Goal: Task Accomplishment & Management: Complete application form

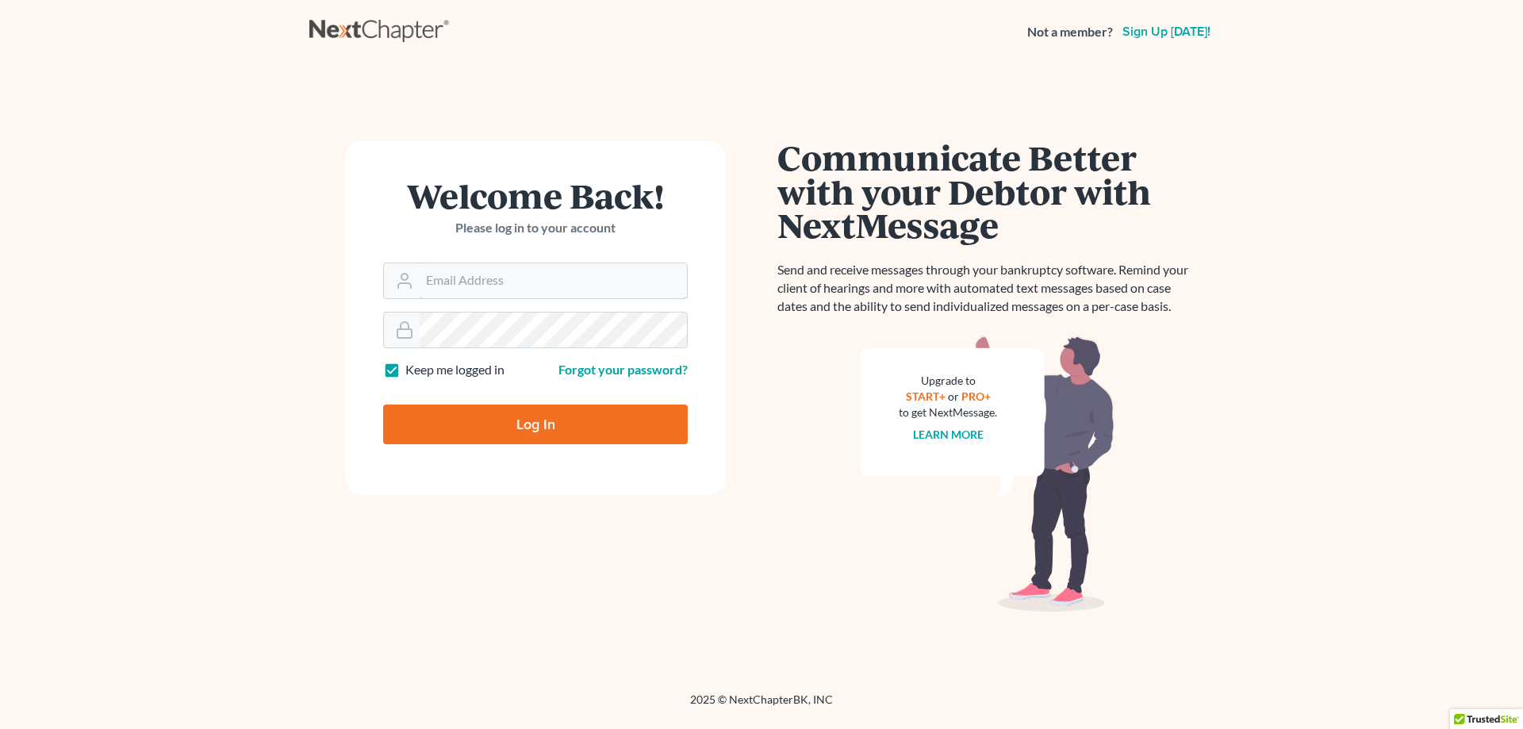
type input "[EMAIL_ADDRESS][DOMAIN_NAME]"
click at [563, 438] on input "Log In" at bounding box center [535, 425] width 305 height 40
type input "Thinking..."
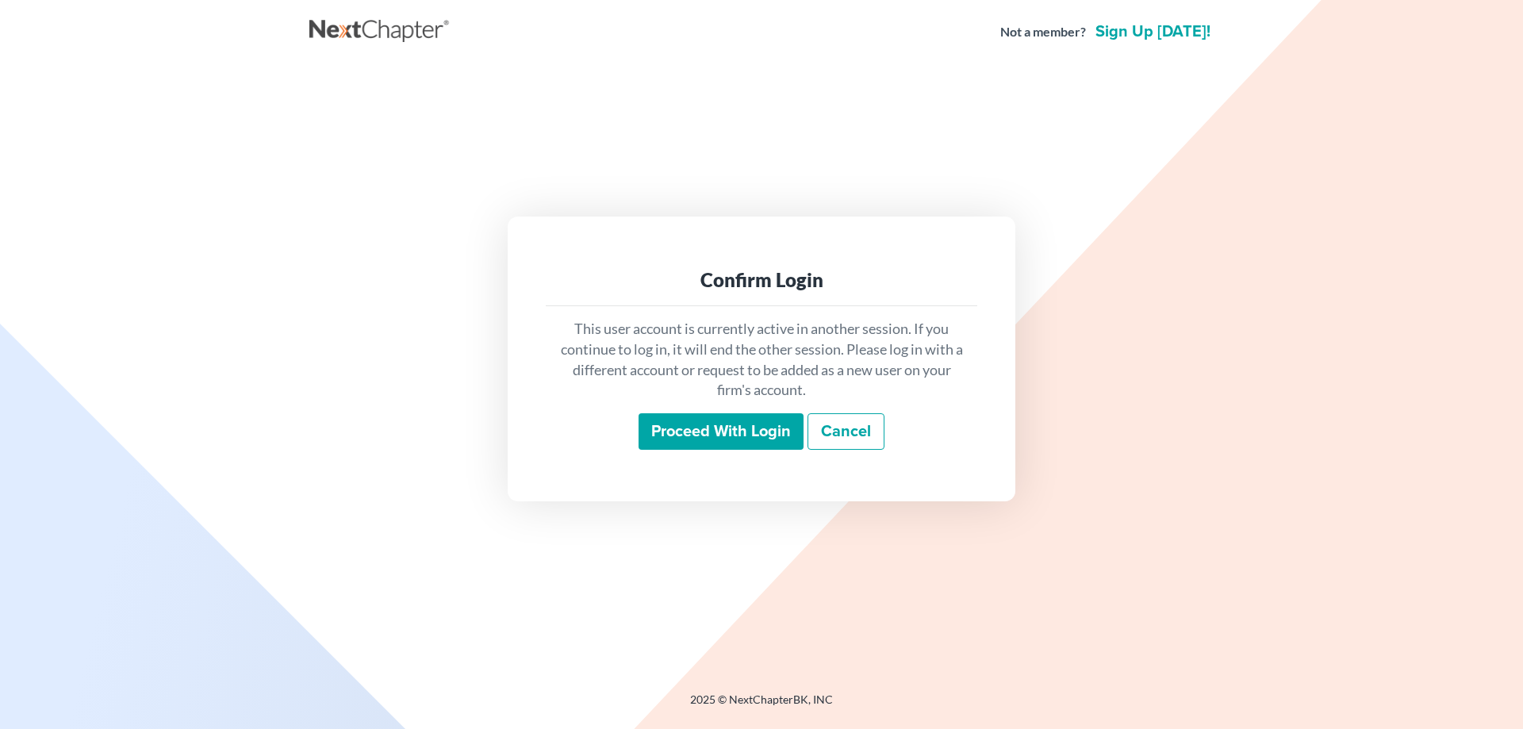
click at [689, 432] on input "Proceed with login" at bounding box center [721, 431] width 165 height 36
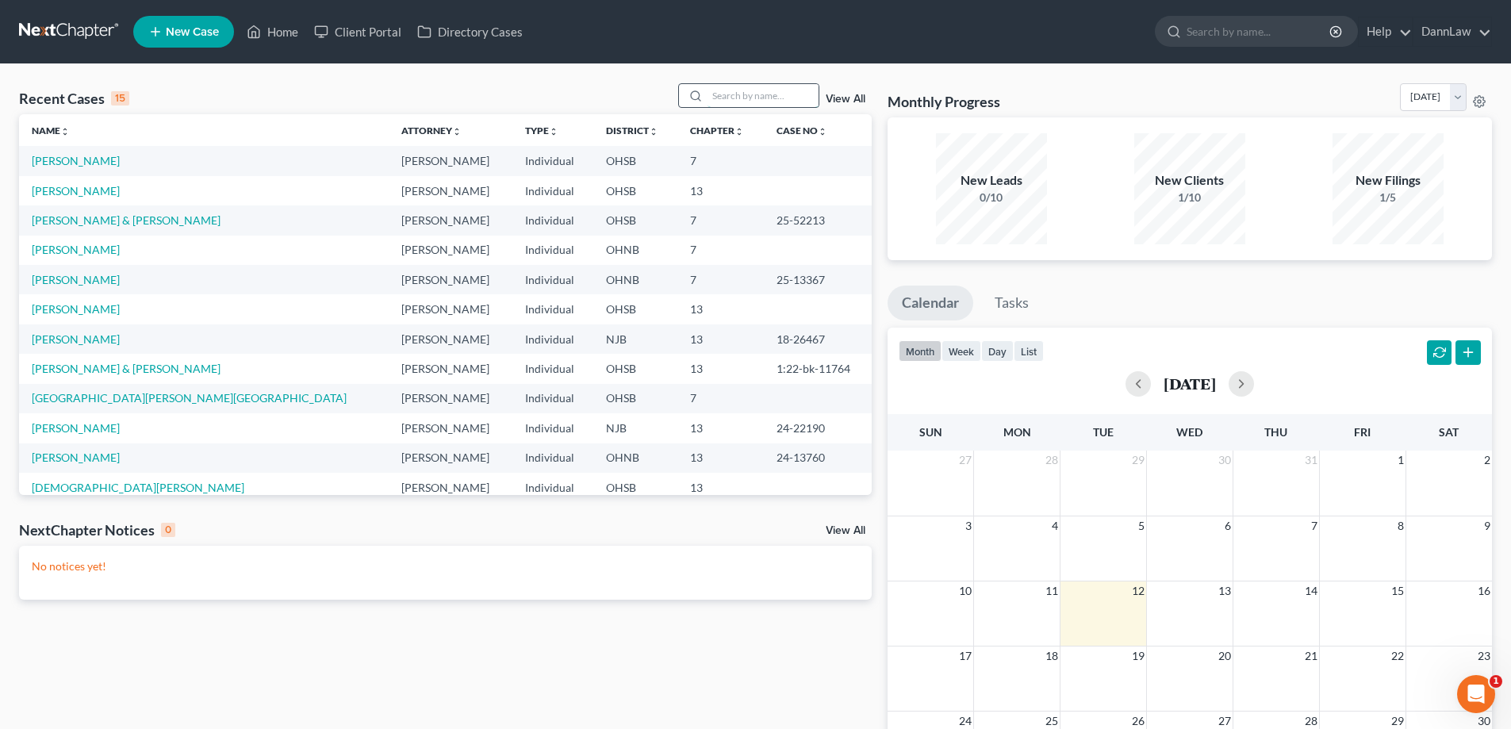
click at [718, 101] on input "search" at bounding box center [763, 95] width 111 height 23
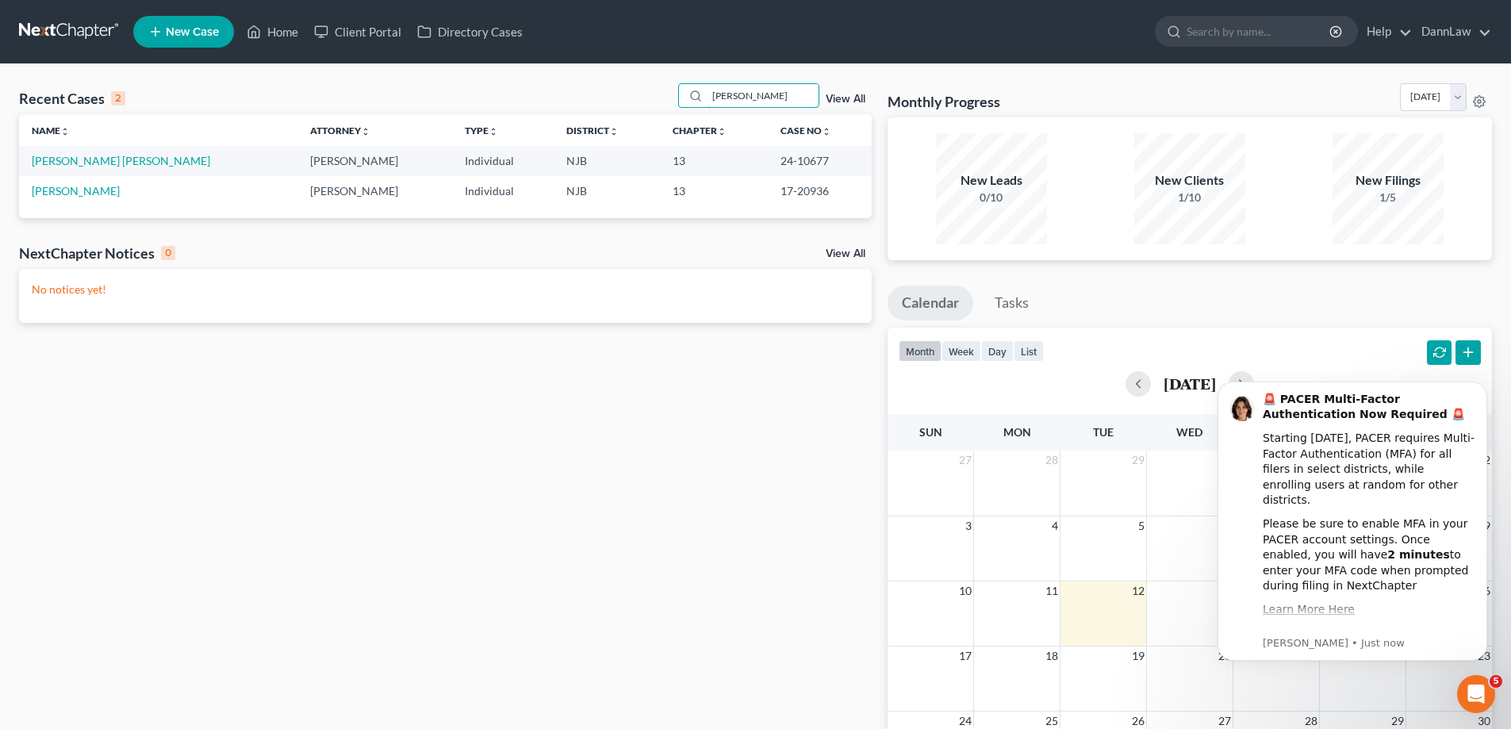
type input "diaz"
click at [59, 170] on td "[PERSON_NAME] [PERSON_NAME]" at bounding box center [158, 160] width 278 height 29
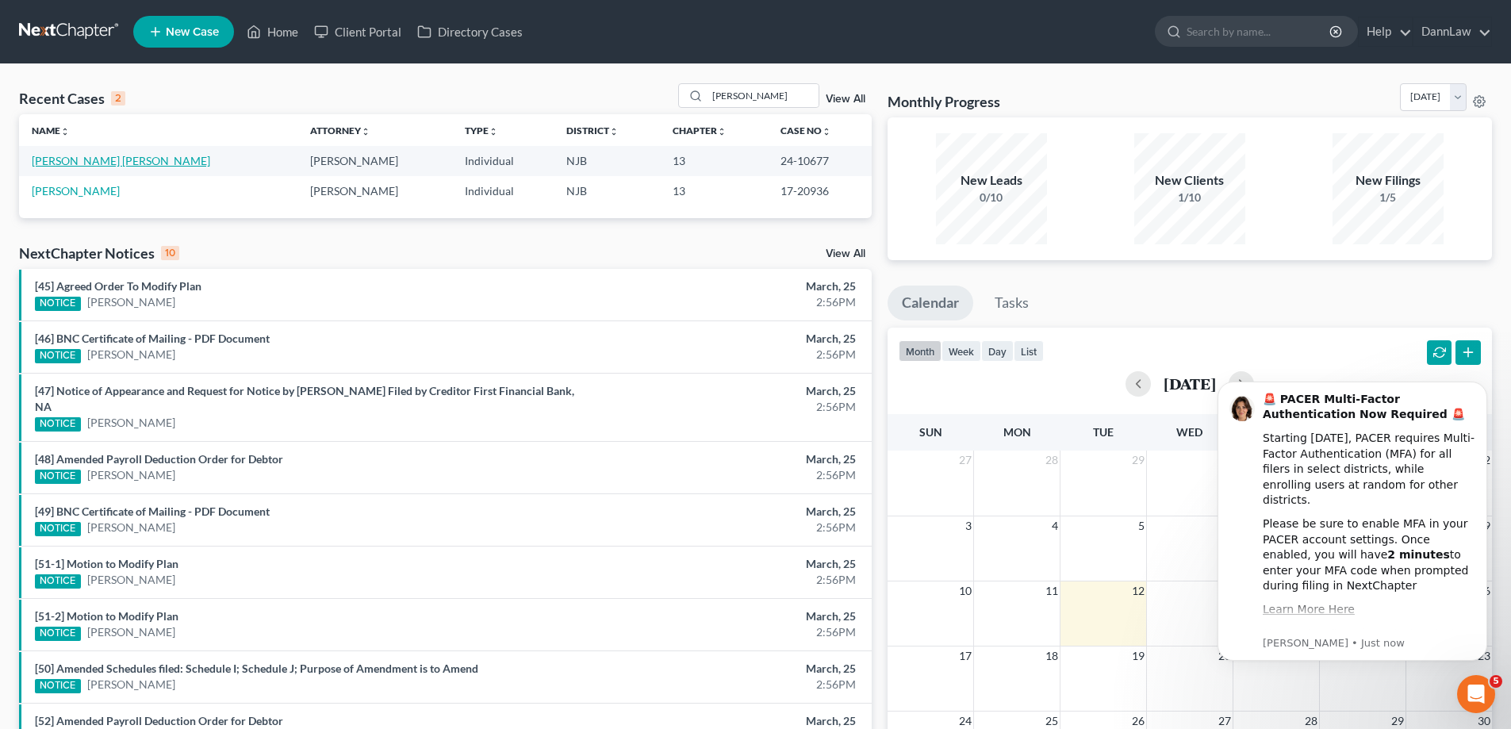
click at [60, 163] on link "Nunez Diaz, Miguel" at bounding box center [121, 160] width 179 height 13
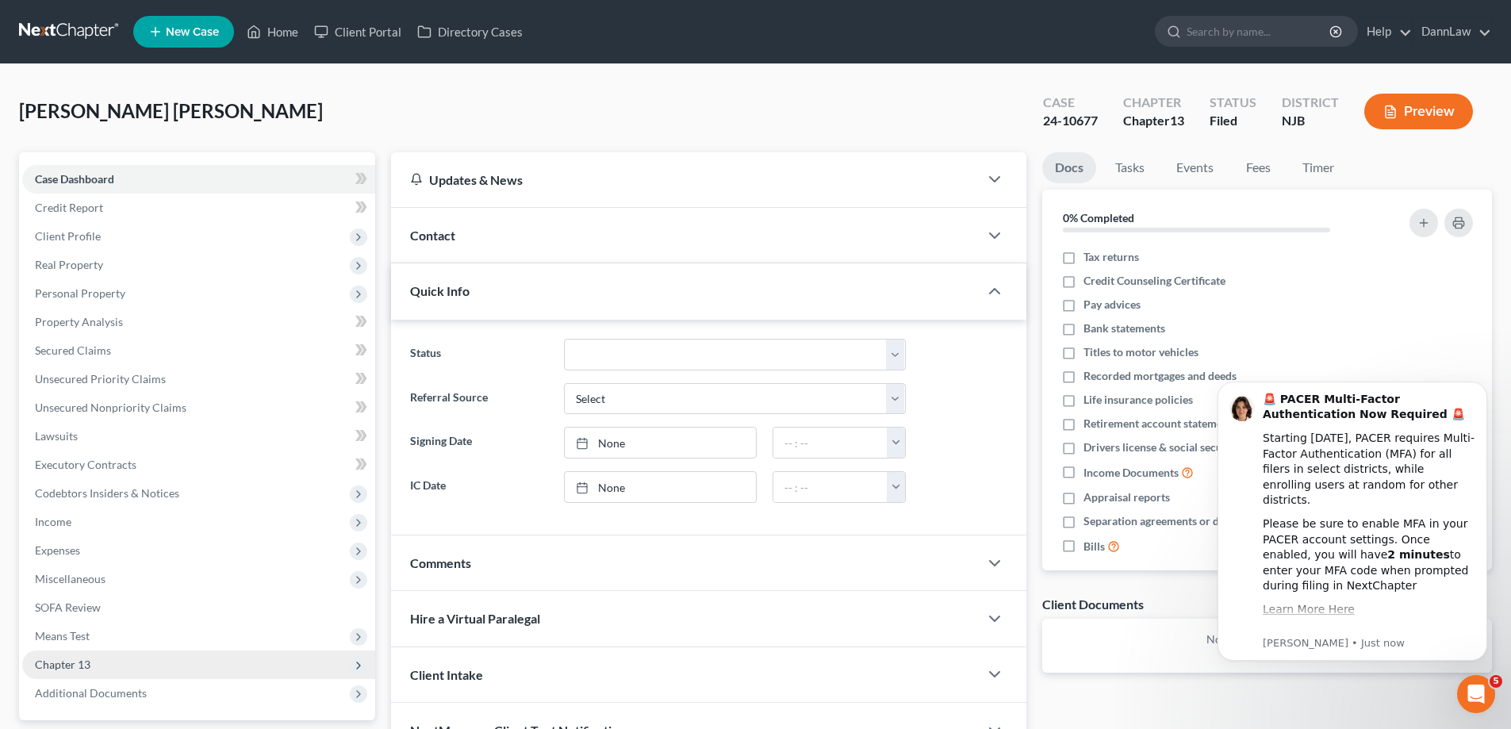
click at [122, 659] on span "Chapter 13" at bounding box center [198, 665] width 353 height 29
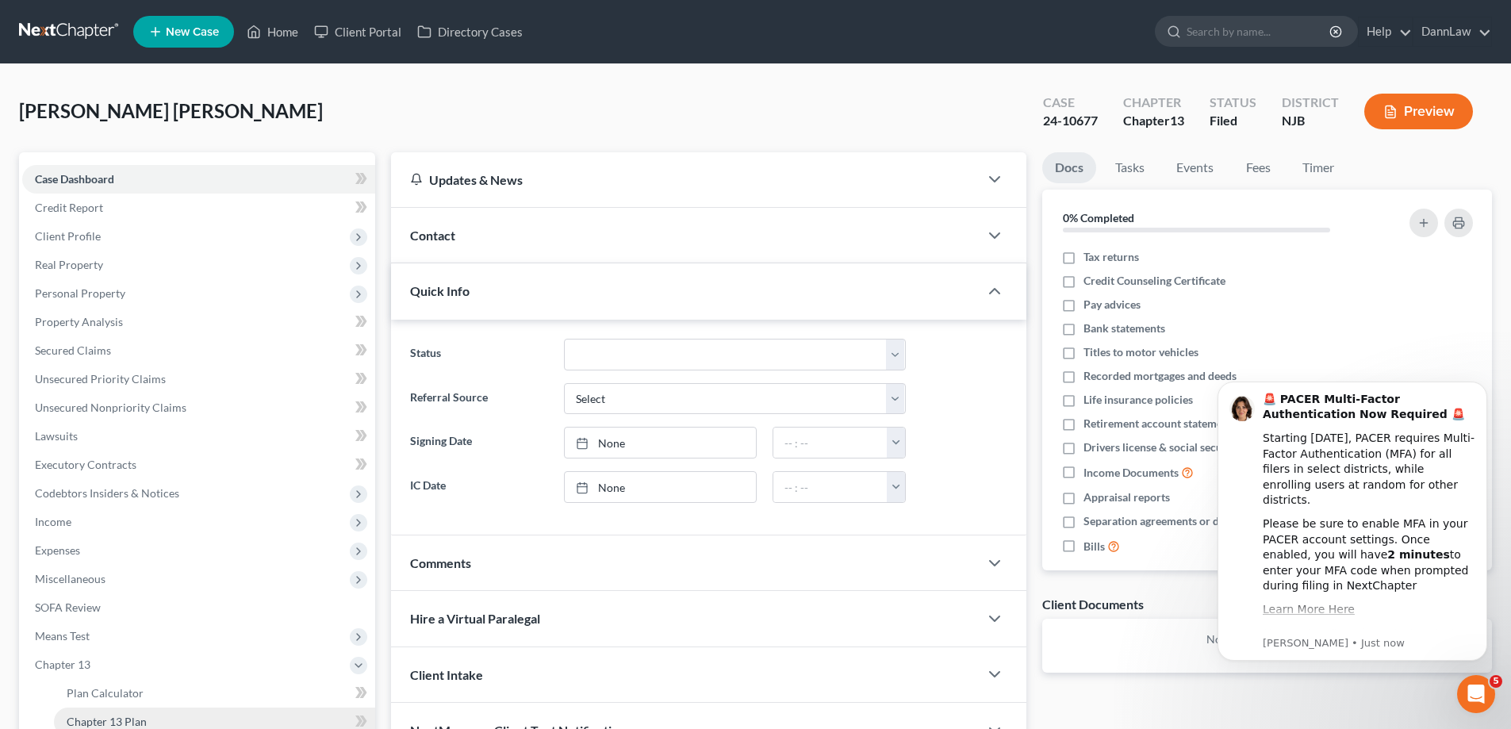
click at [104, 716] on span "Chapter 13 Plan" at bounding box center [107, 721] width 80 height 13
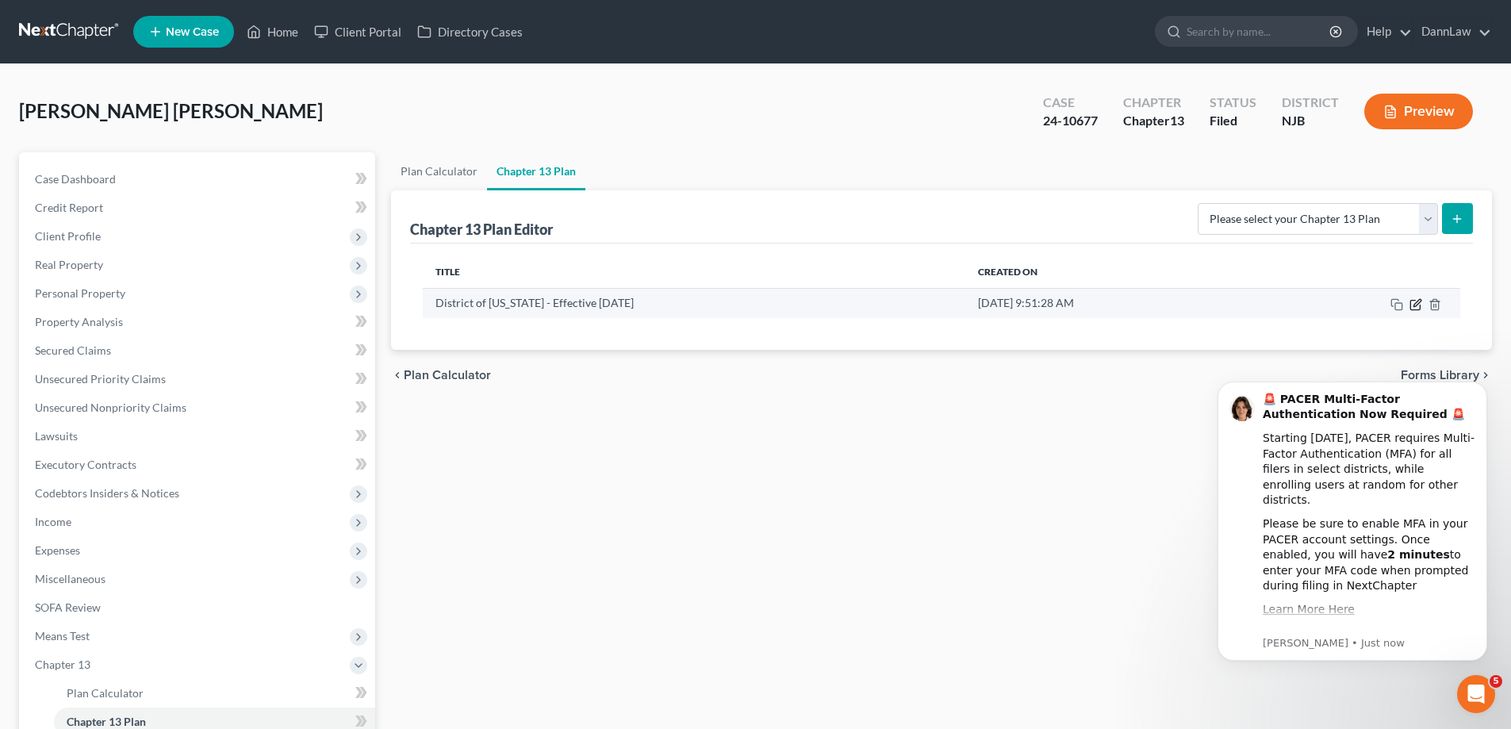
click at [1419, 300] on icon "button" at bounding box center [1417, 302] width 7 height 7
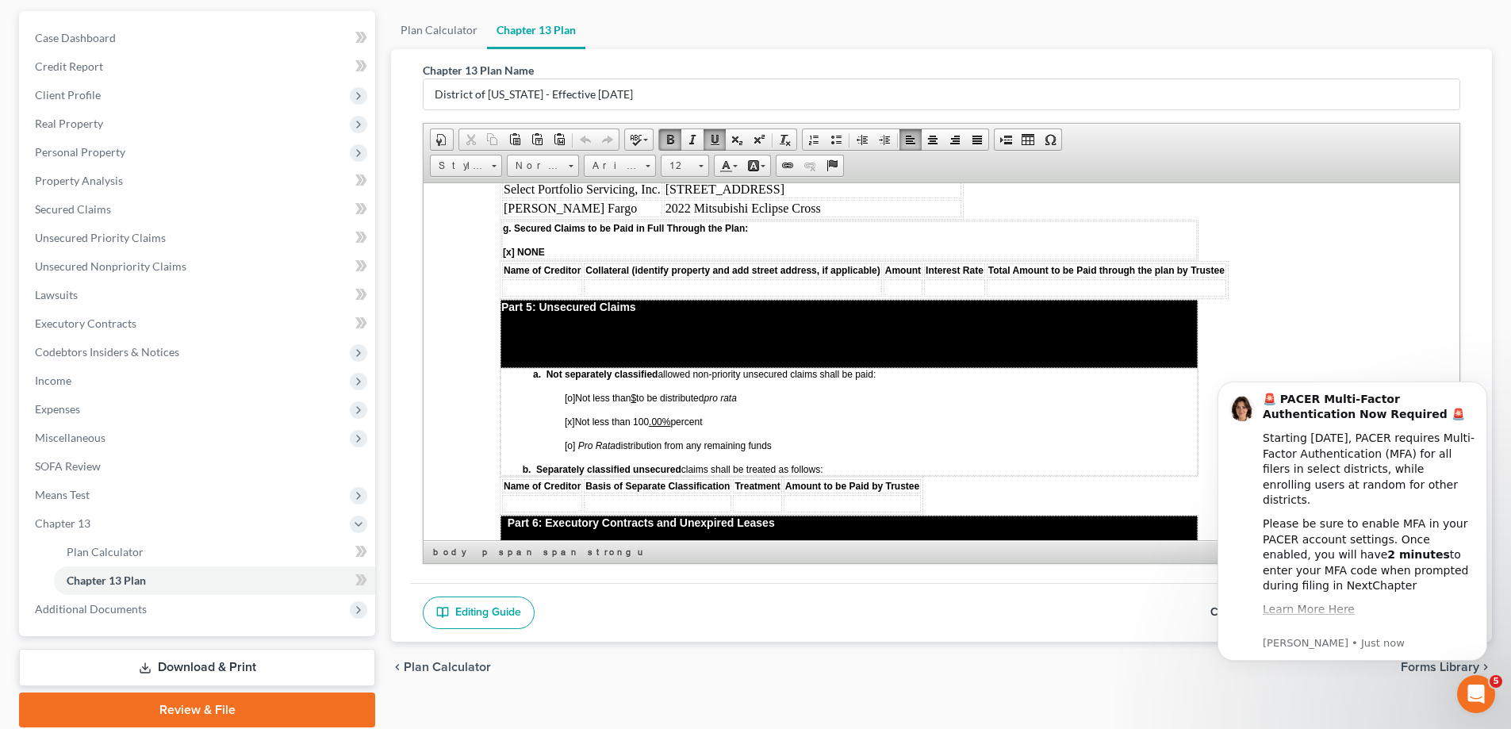
scroll to position [2562, 0]
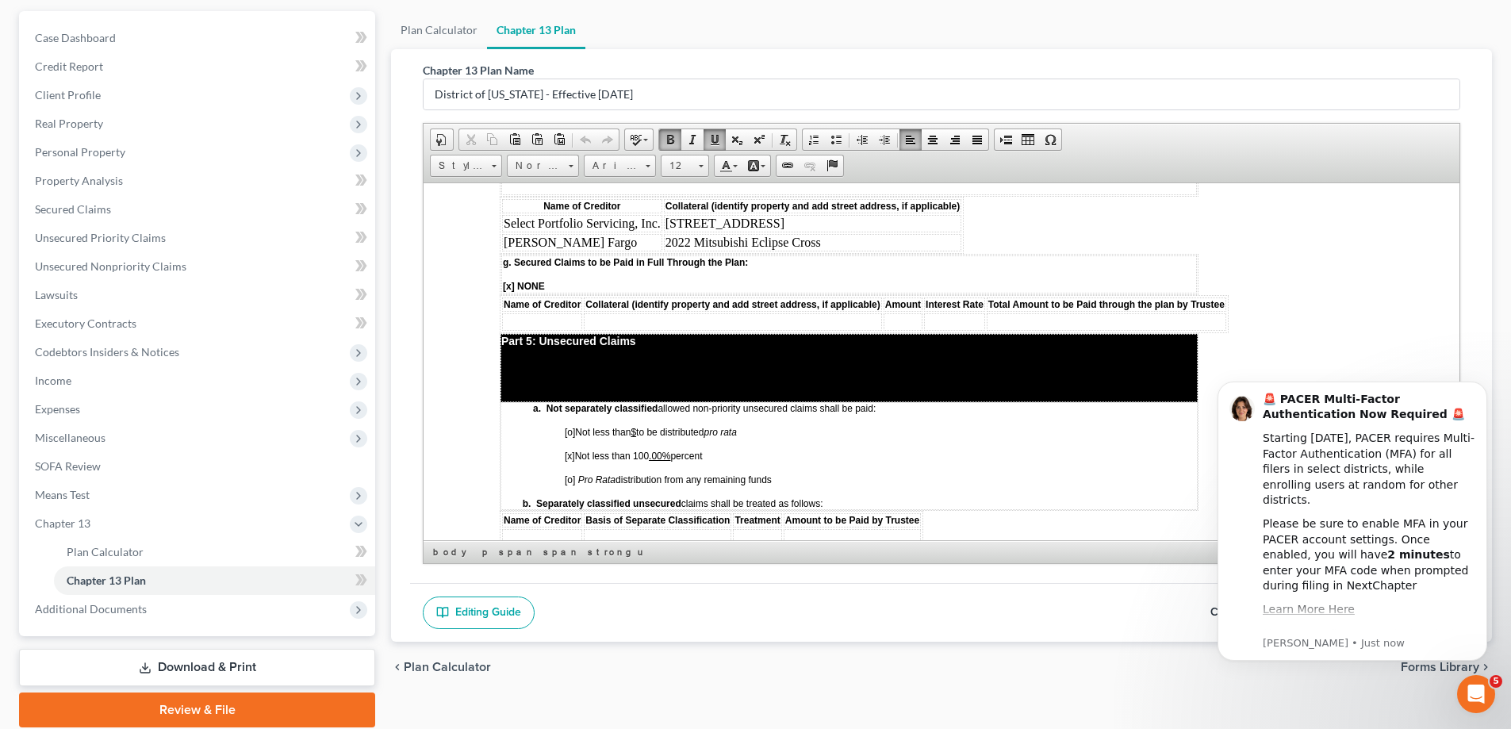
drag, startPoint x: 1454, startPoint y: 204, endPoint x: 591, endPoint y: 208, distance: 862.4
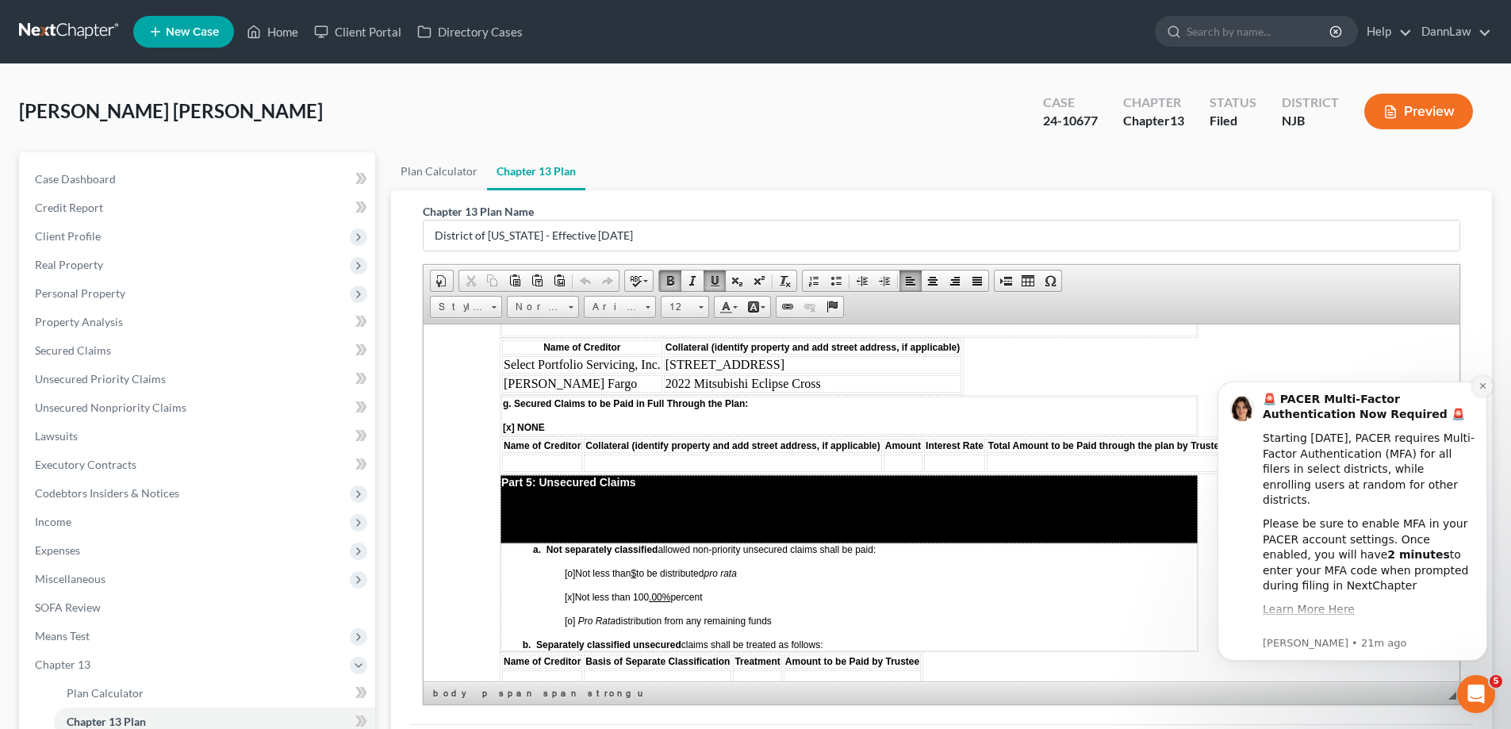
click at [1480, 386] on icon "Dismiss notification" at bounding box center [1483, 386] width 9 height 9
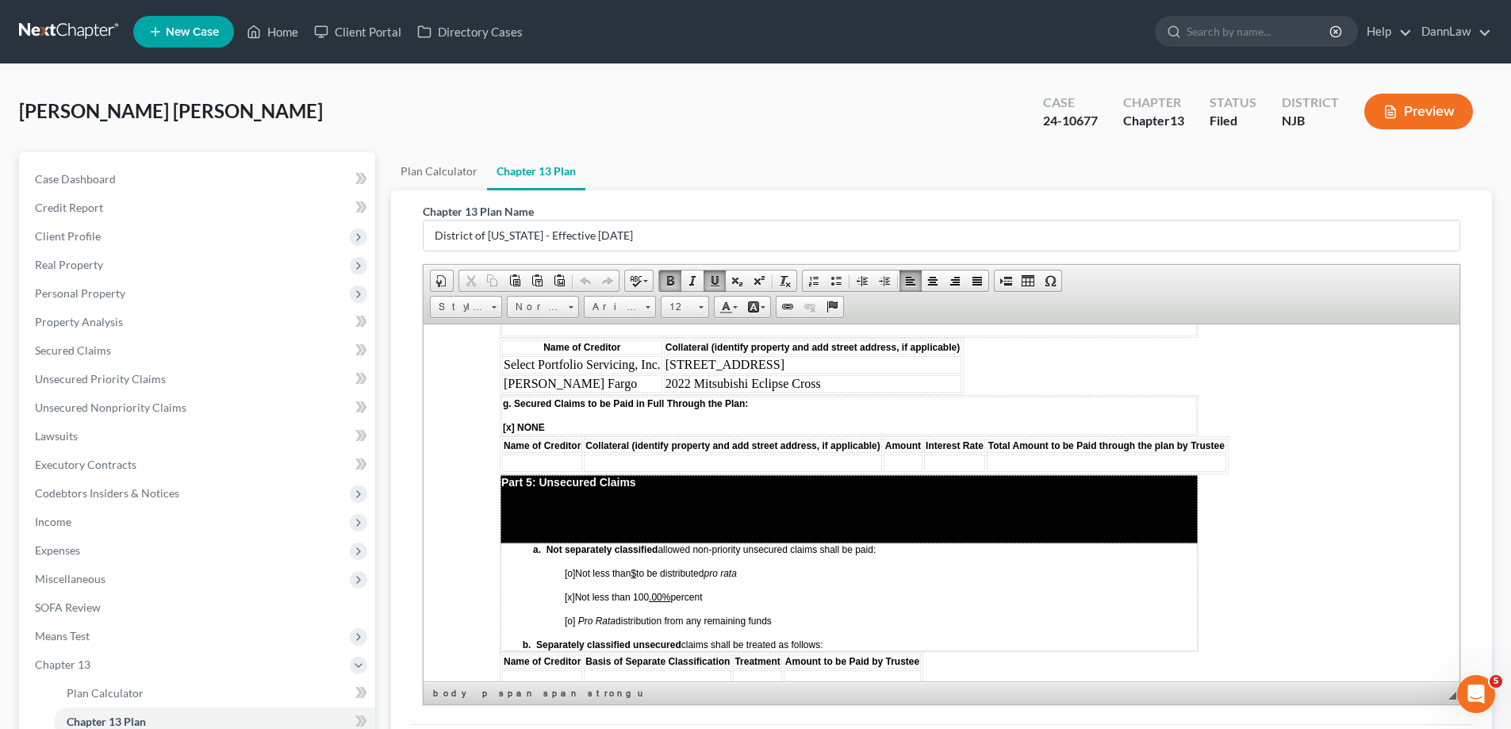
scroll to position [2573, 0]
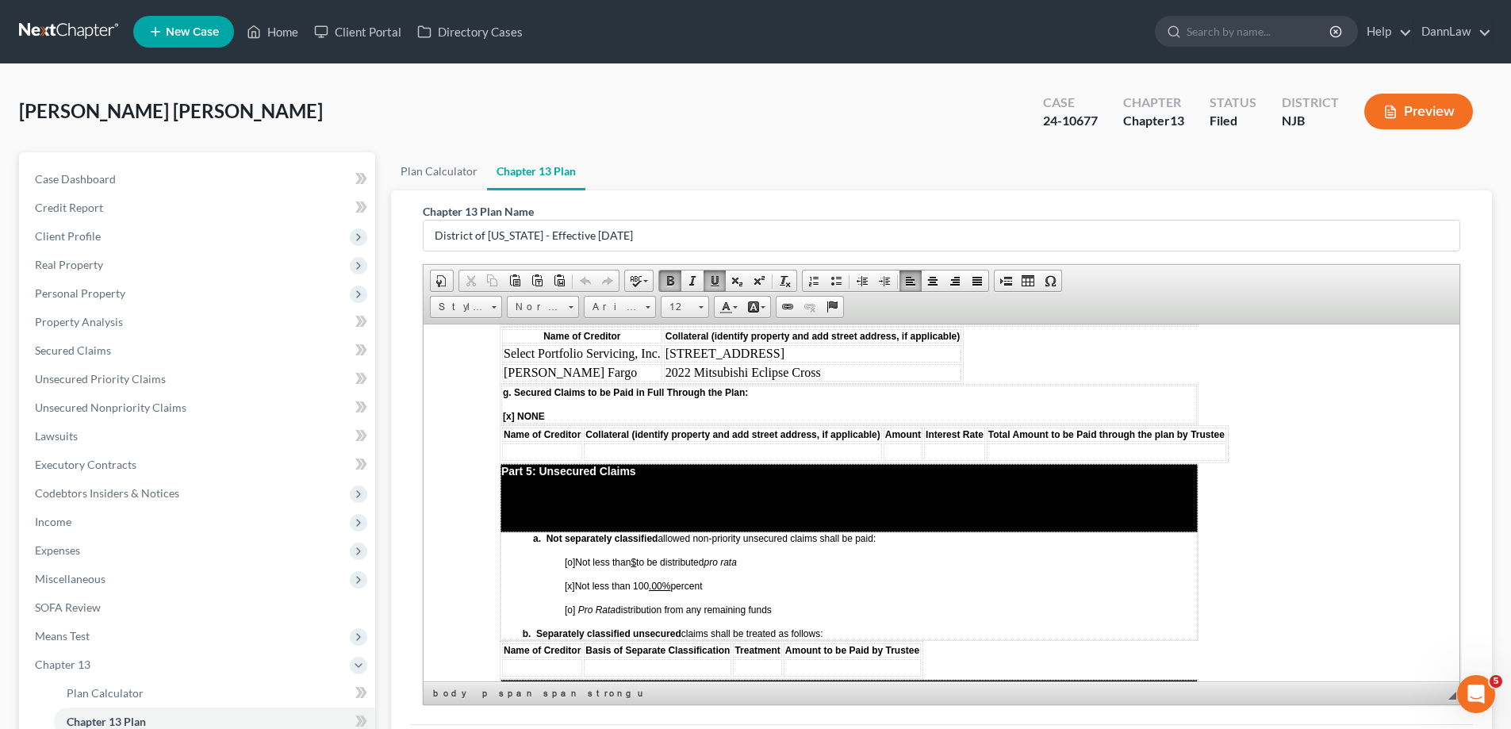
click at [41, 24] on link at bounding box center [70, 31] width 102 height 29
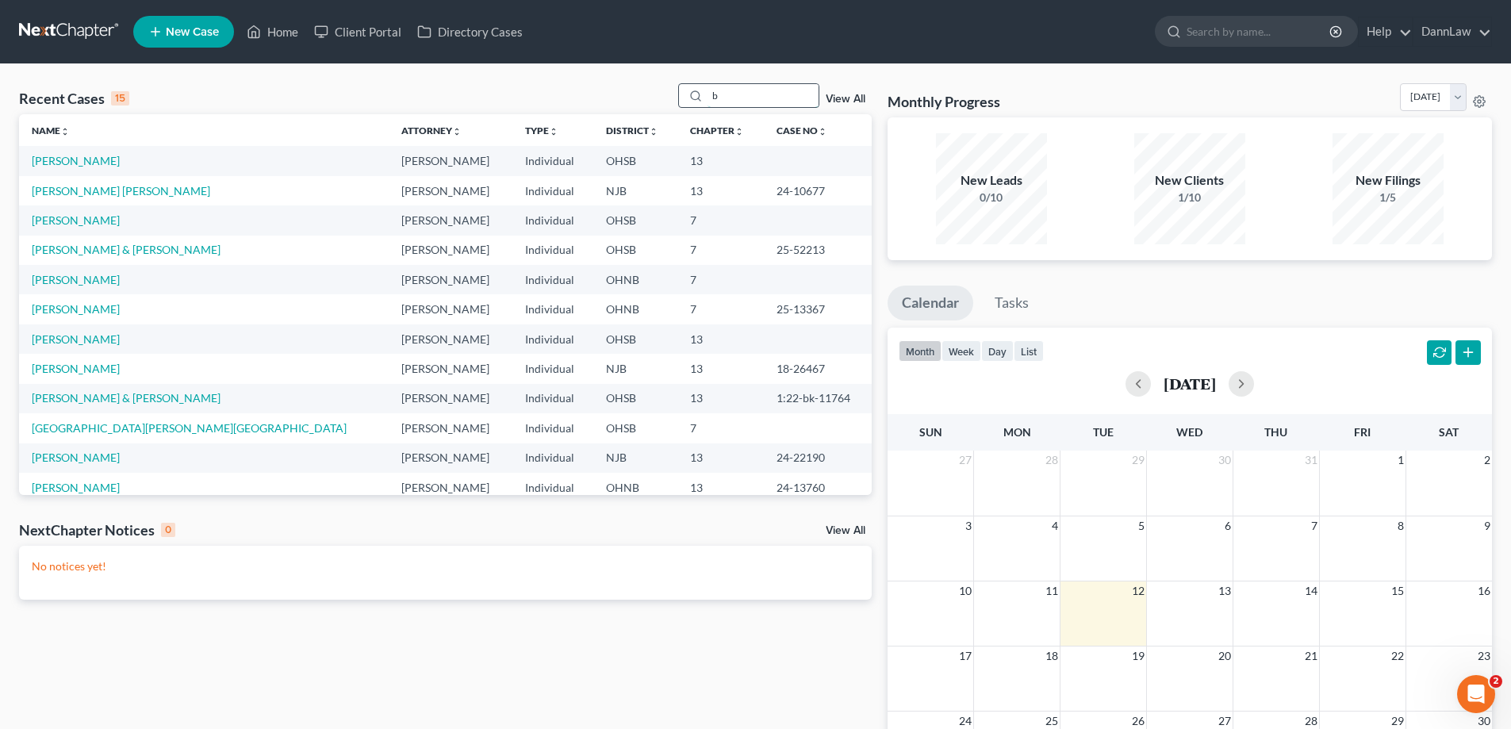
click at [719, 90] on input "b" at bounding box center [763, 95] width 111 height 23
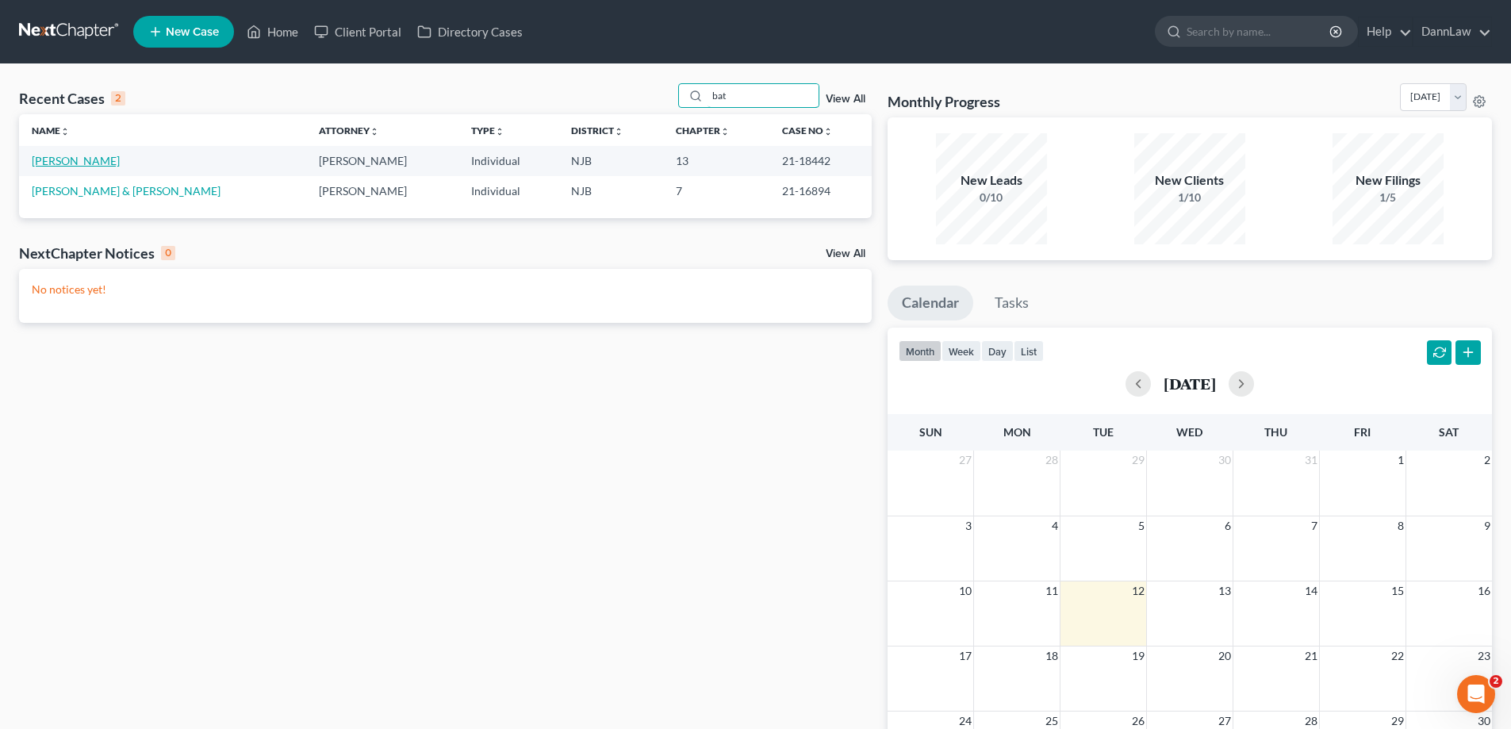
type input "bat"
click at [79, 162] on link "Batista, Mario" at bounding box center [76, 160] width 88 height 13
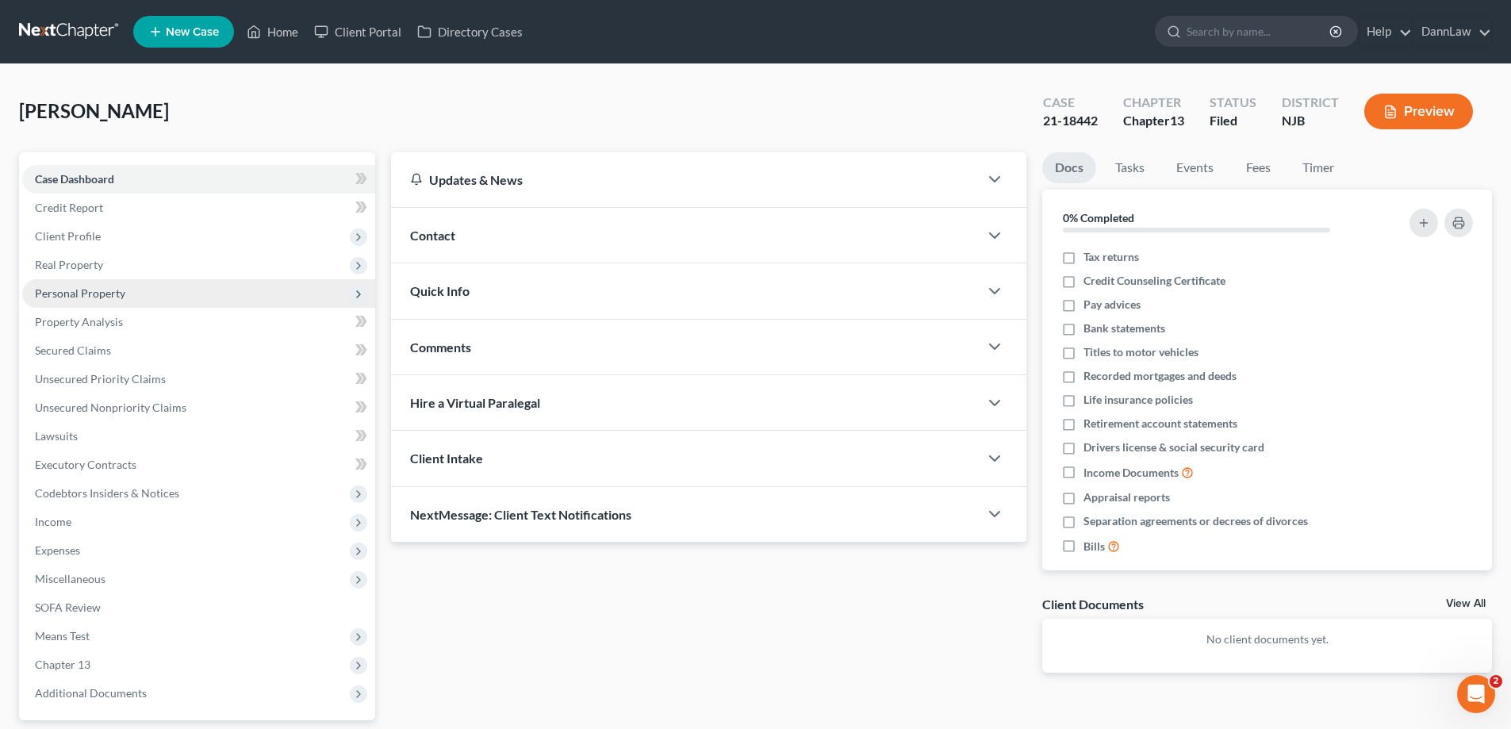
click at [109, 301] on span "Personal Property" at bounding box center [198, 293] width 353 height 29
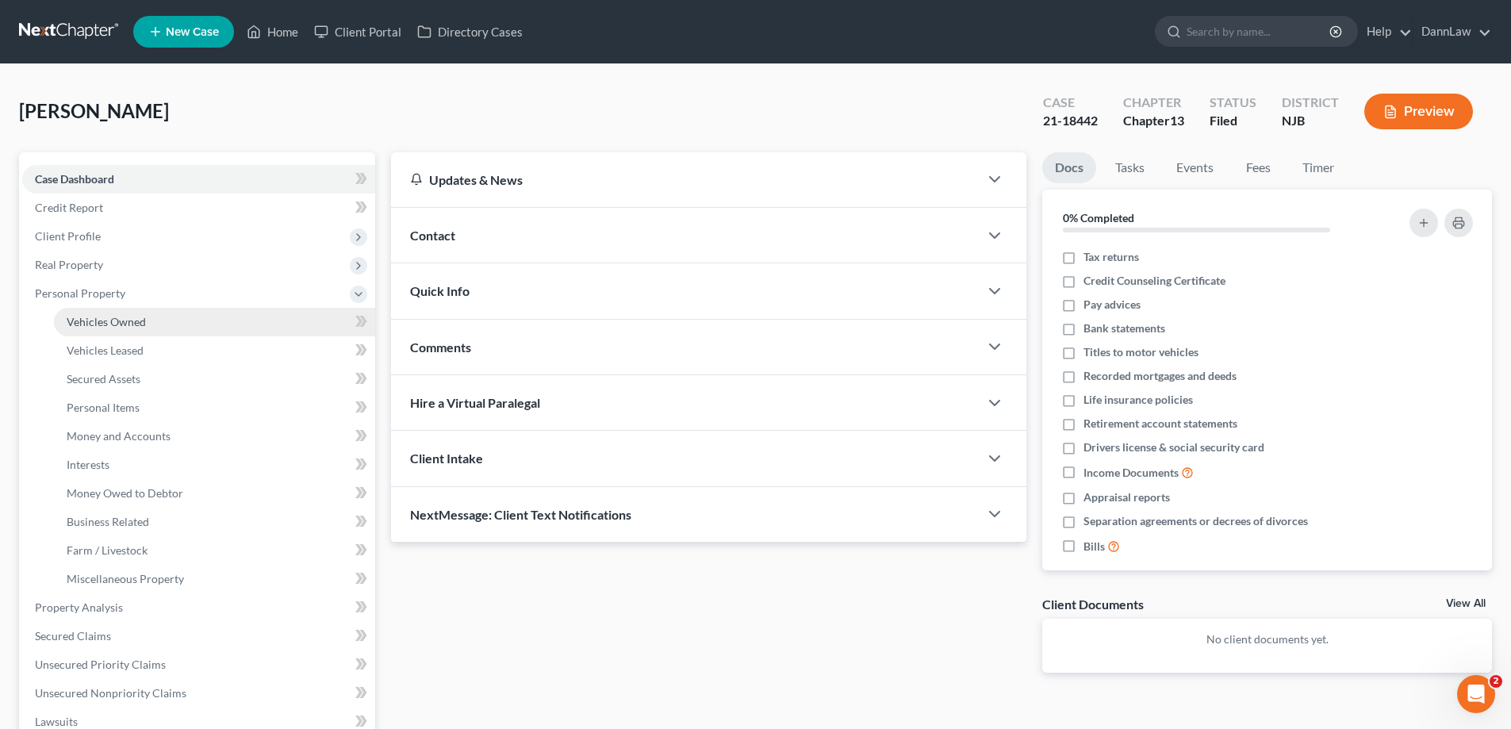
click at [109, 323] on span "Vehicles Owned" at bounding box center [106, 321] width 79 height 13
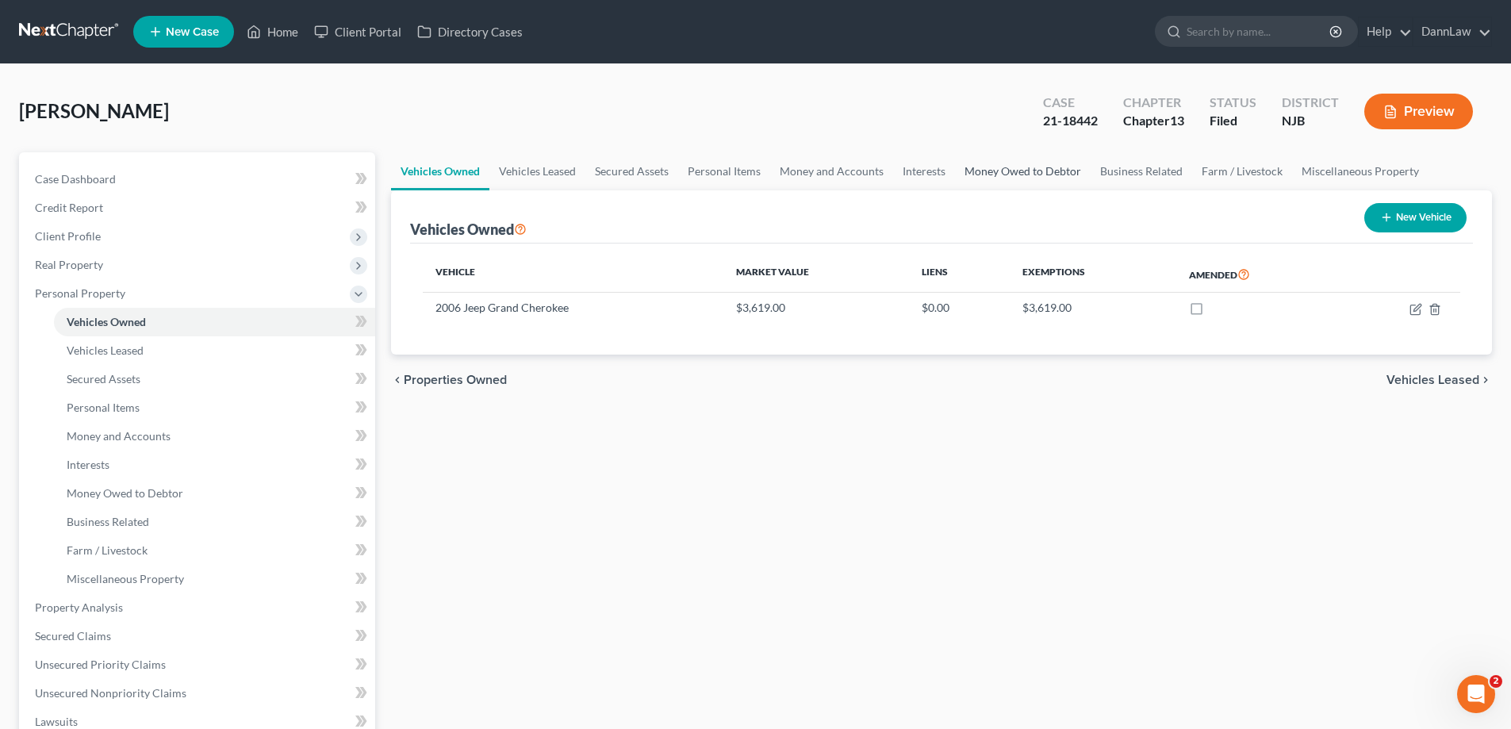
click at [994, 173] on link "Money Owed to Debtor" at bounding box center [1023, 171] width 136 height 38
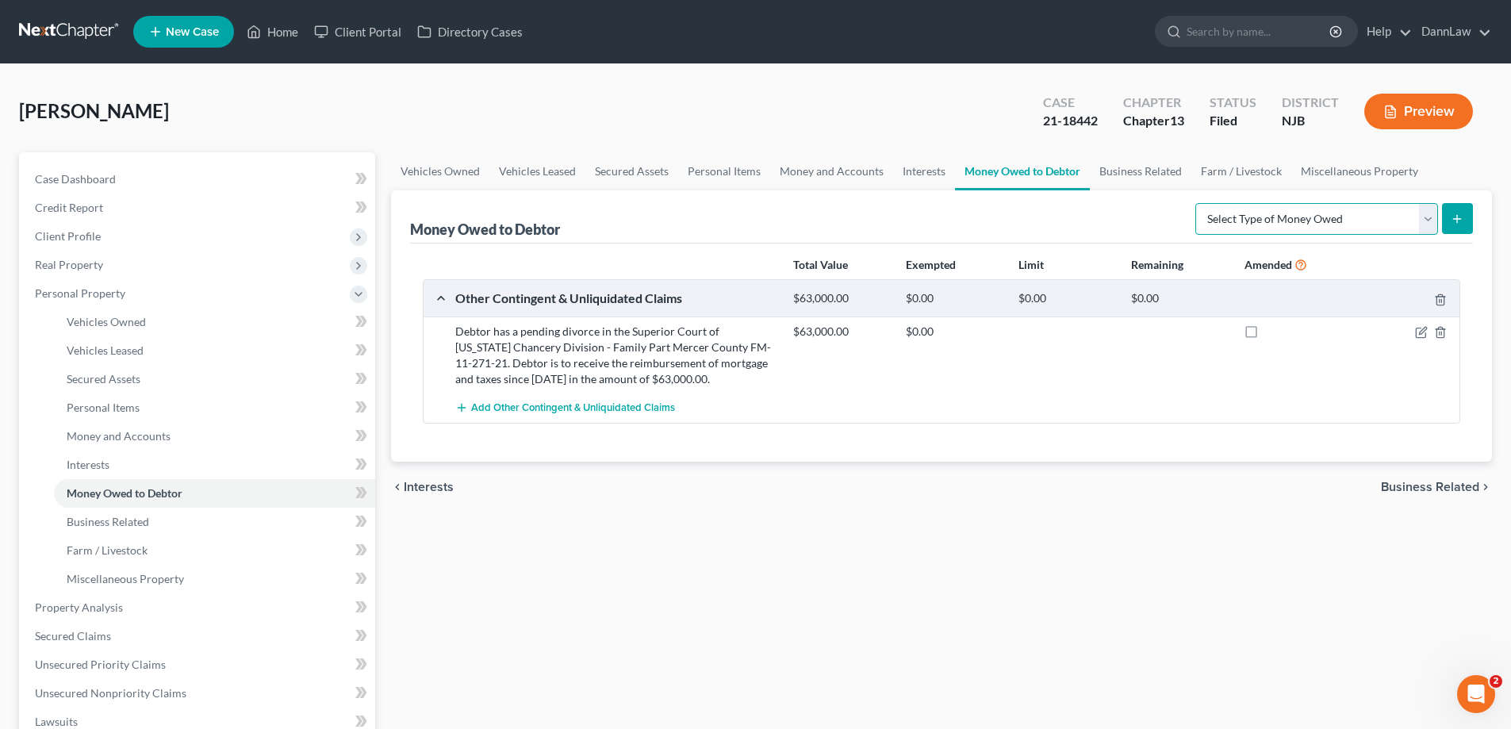
click at [1281, 222] on select "Select Type of Money Owed Accounts Receivable Alimony Child Support Claims Agai…" at bounding box center [1317, 219] width 243 height 32
click at [1399, 108] on button "Preview" at bounding box center [1419, 112] width 109 height 36
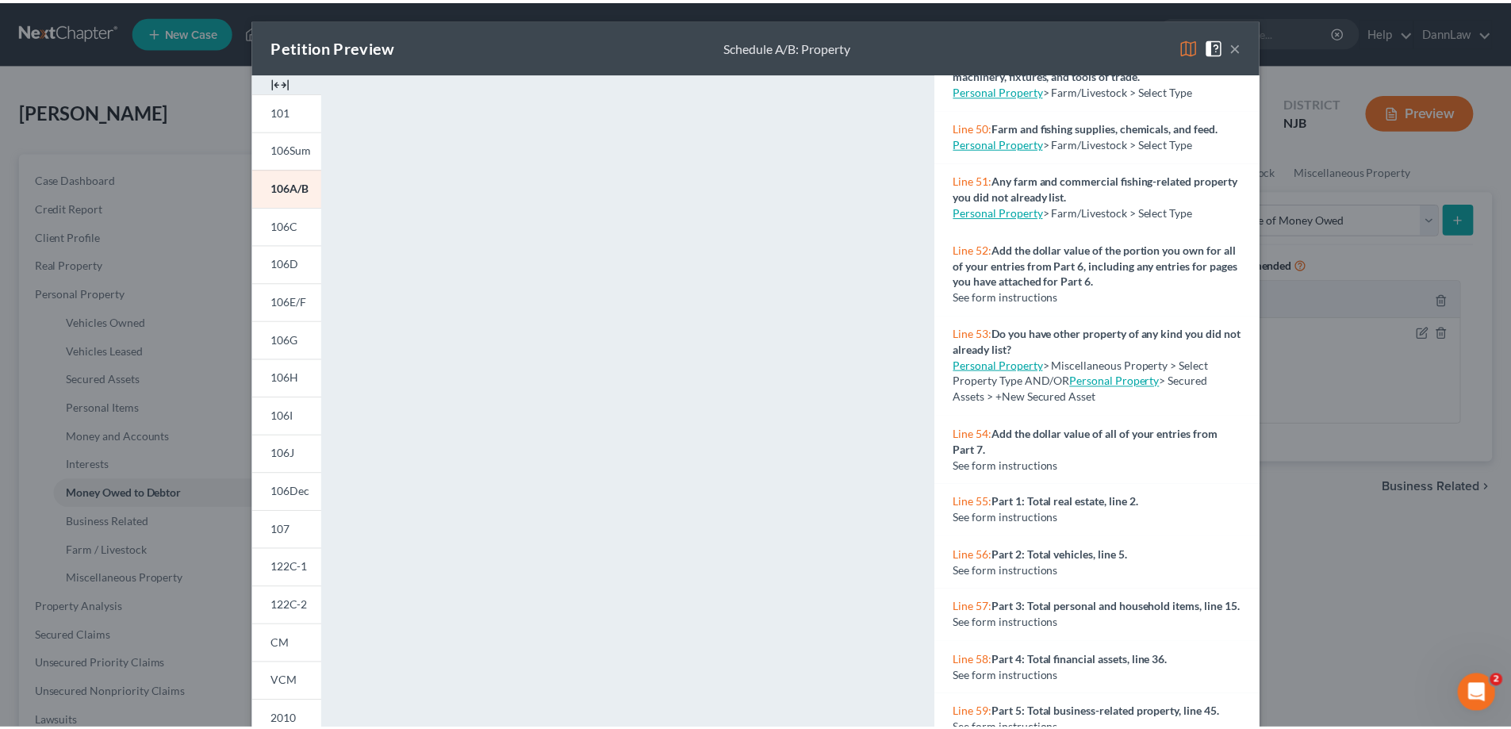
scroll to position [4192, 0]
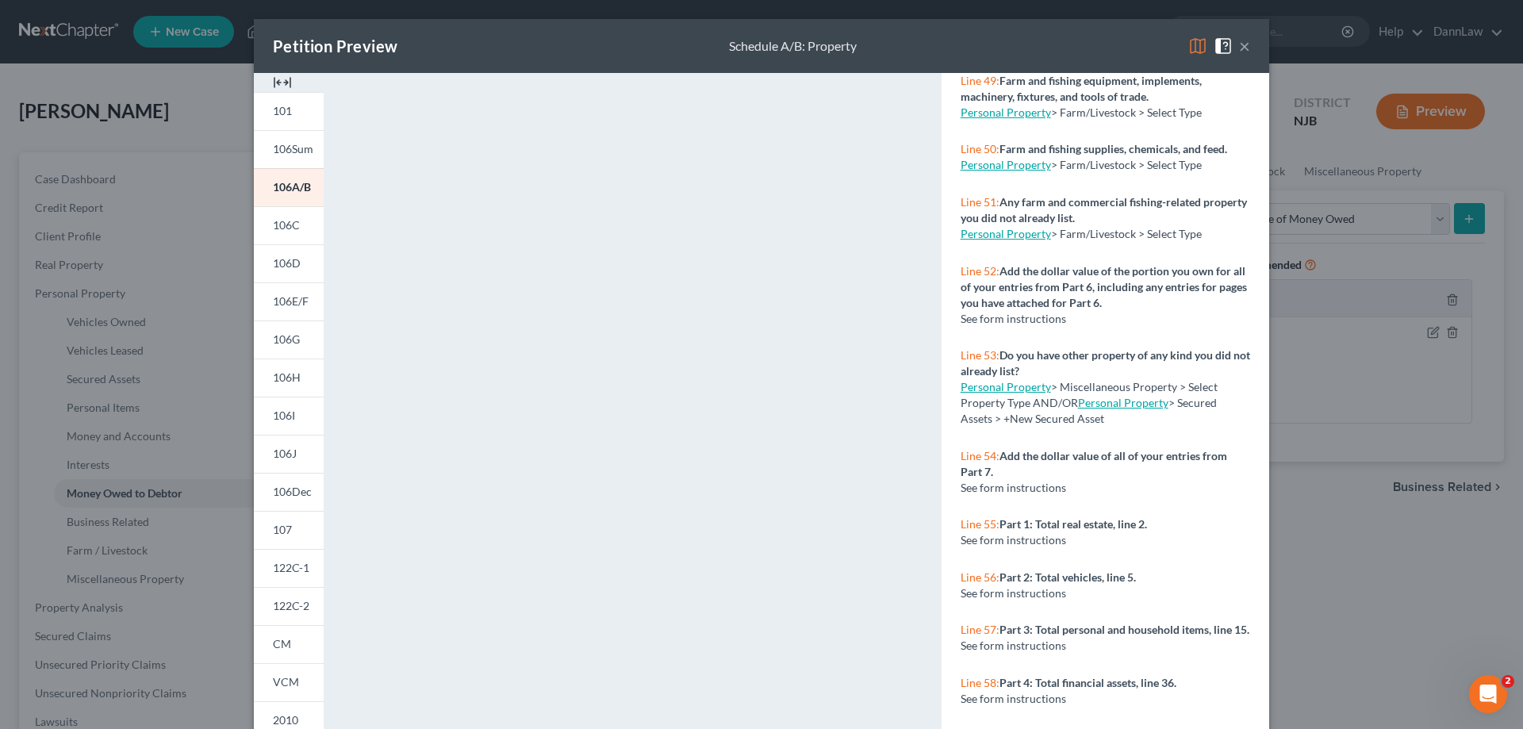
click at [1380, 598] on div "Petition Preview Schedule A/B: Property × 101 106Sum 106A/B 106C 106D 106E/F 10…" at bounding box center [761, 364] width 1523 height 729
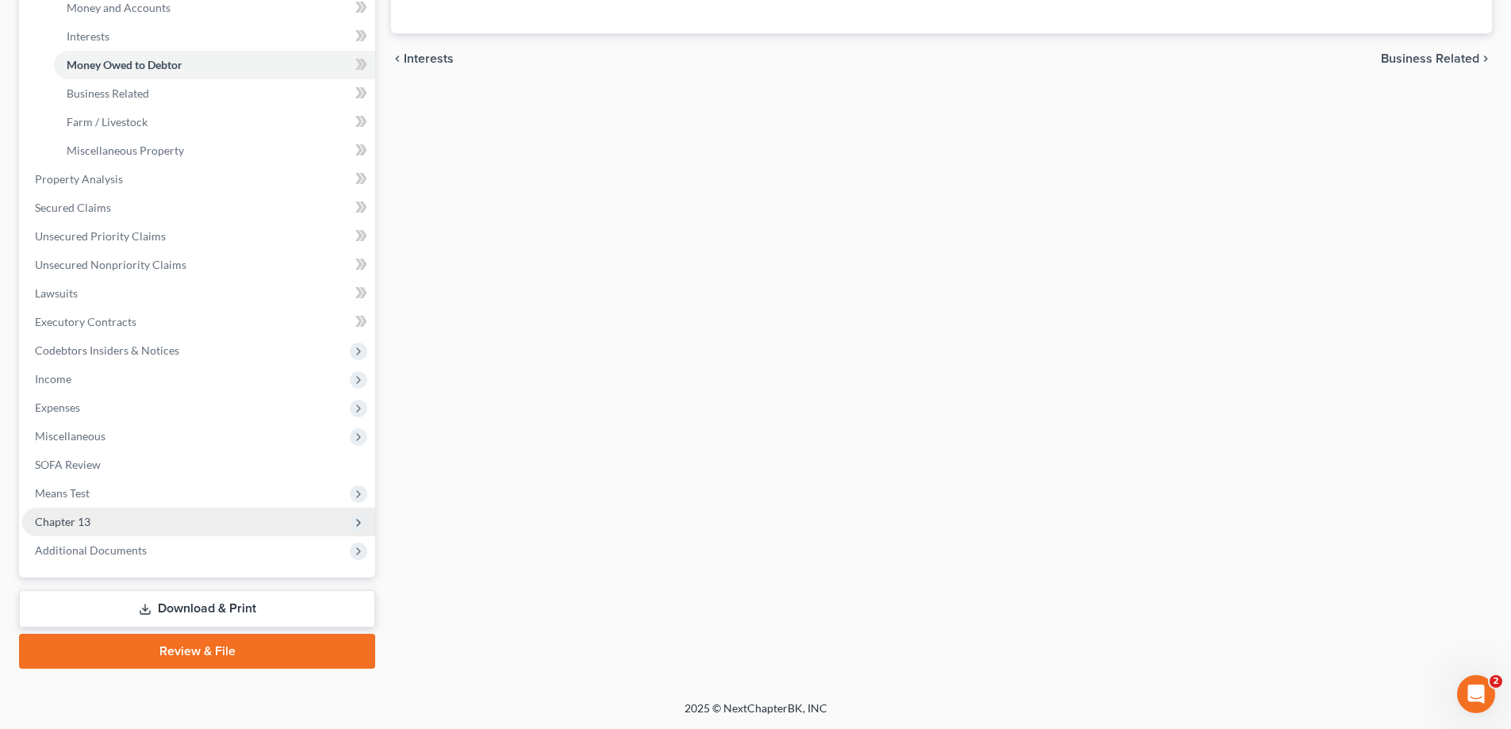
click at [112, 524] on span "Chapter 13" at bounding box center [198, 522] width 353 height 29
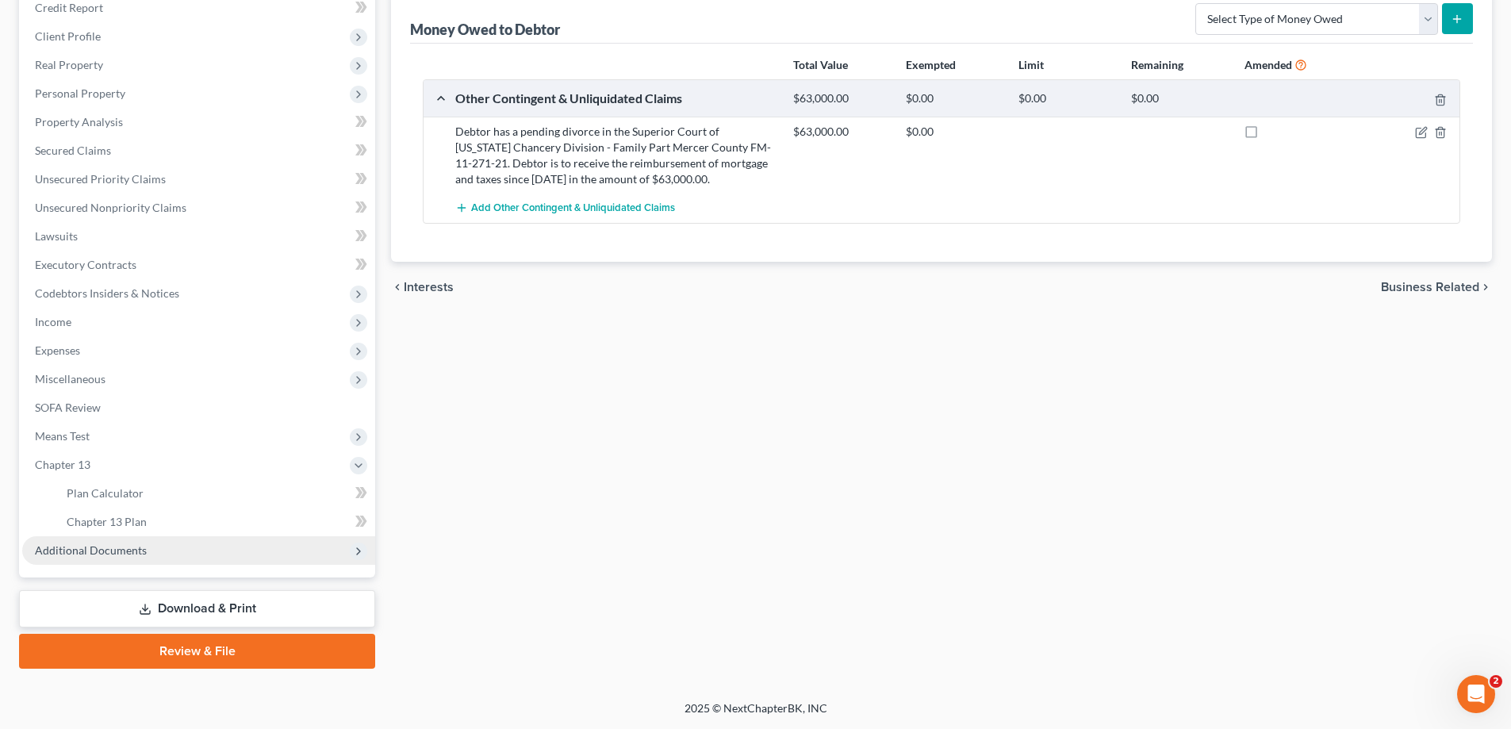
scroll to position [200, 0]
click at [211, 601] on link "Download & Print" at bounding box center [197, 608] width 356 height 37
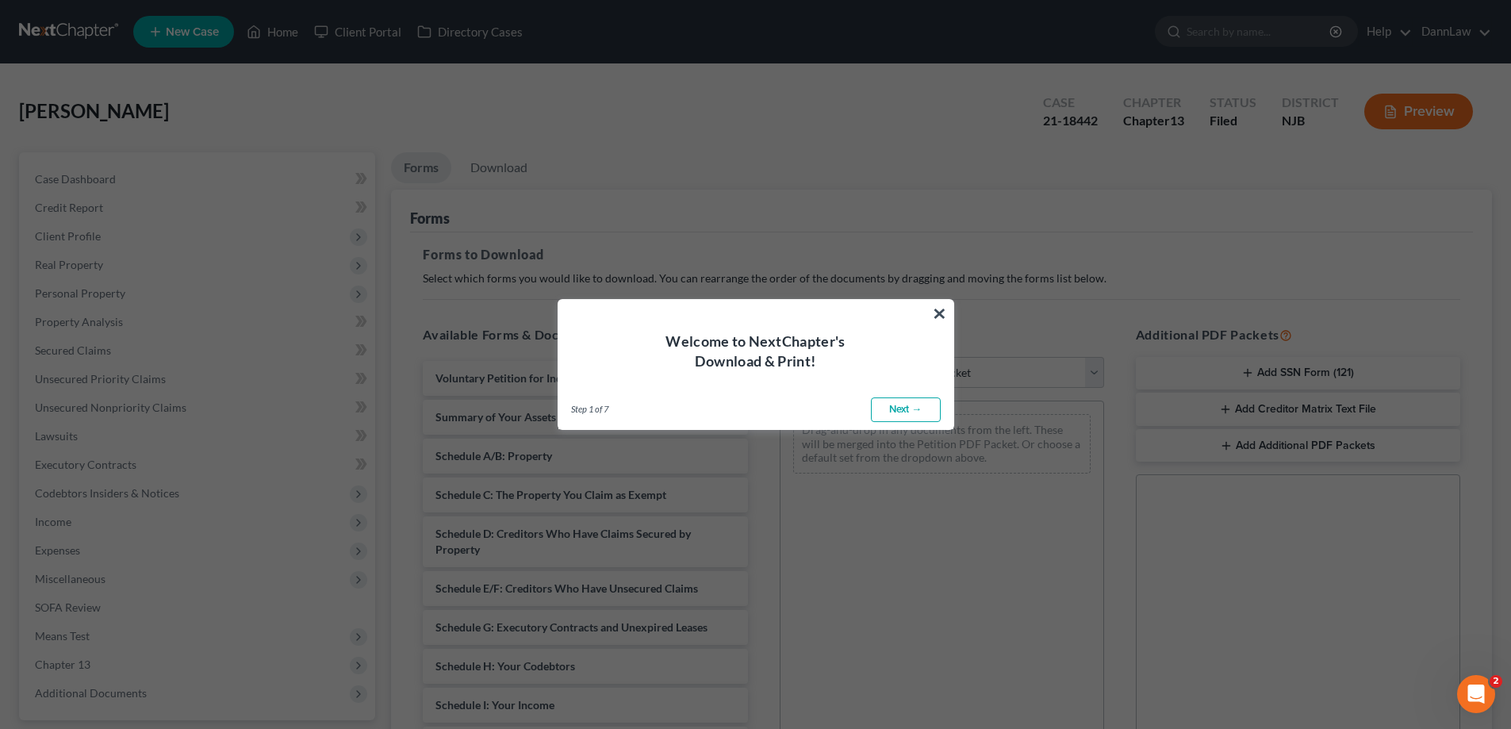
click at [889, 411] on link "Next →" at bounding box center [906, 409] width 70 height 25
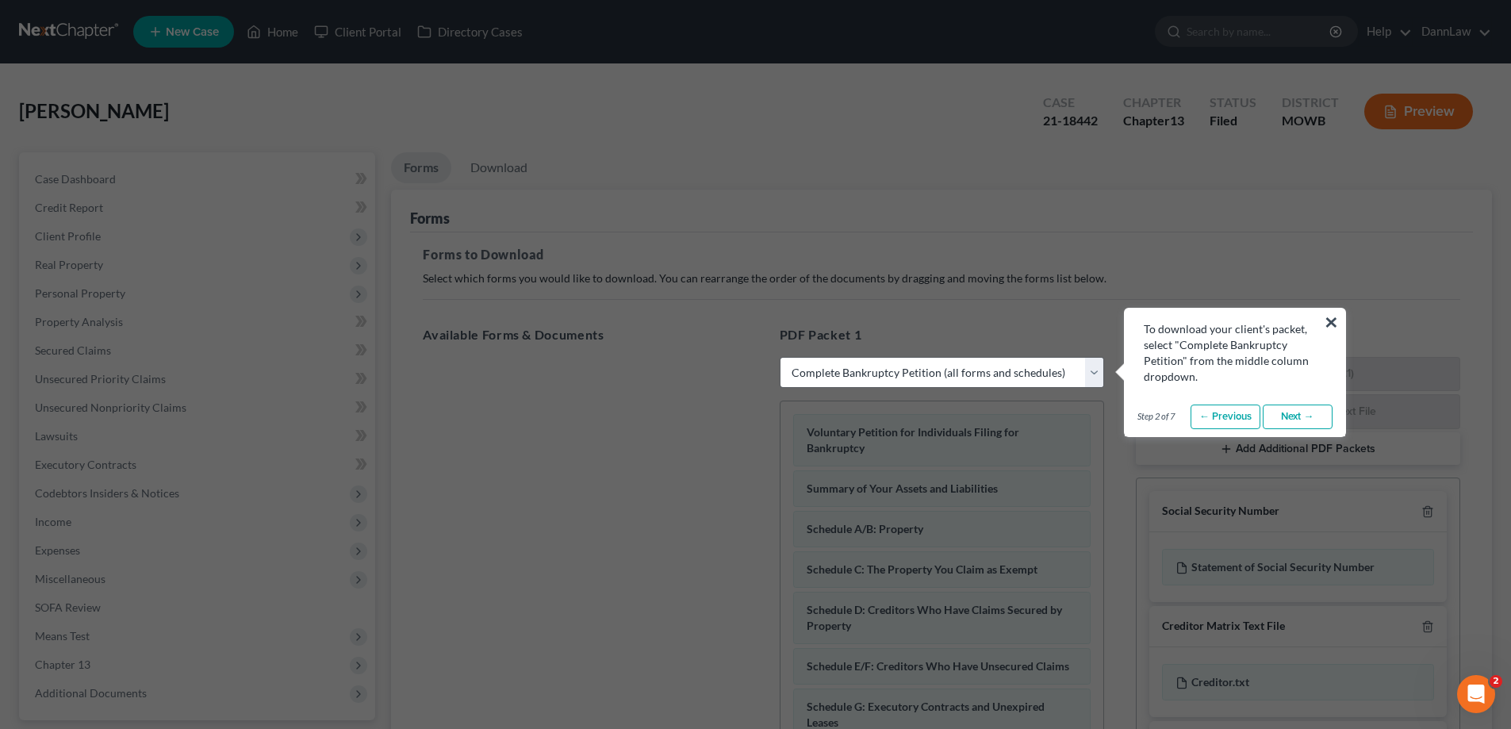
click at [1314, 417] on link "Next →" at bounding box center [1298, 417] width 70 height 25
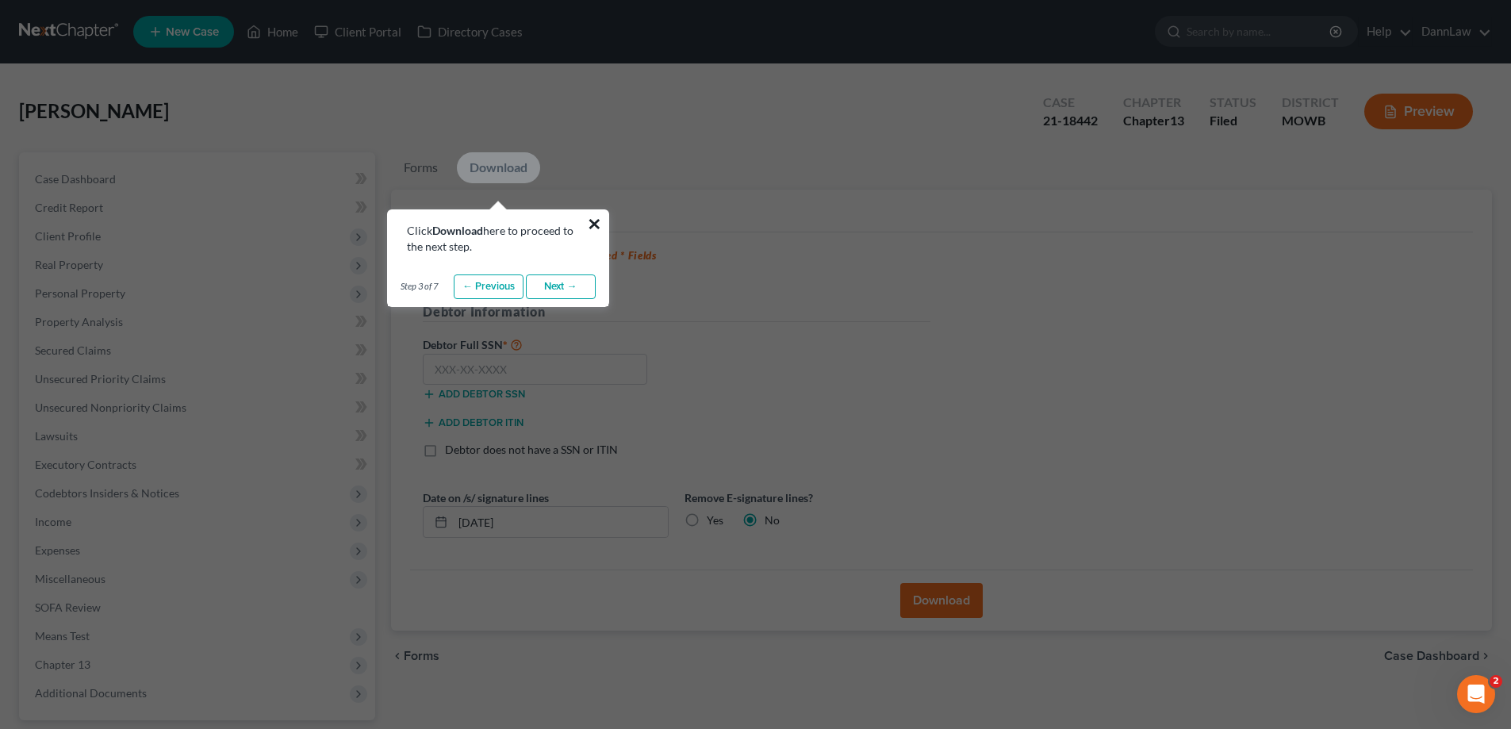
click at [590, 222] on button "×" at bounding box center [594, 223] width 15 height 25
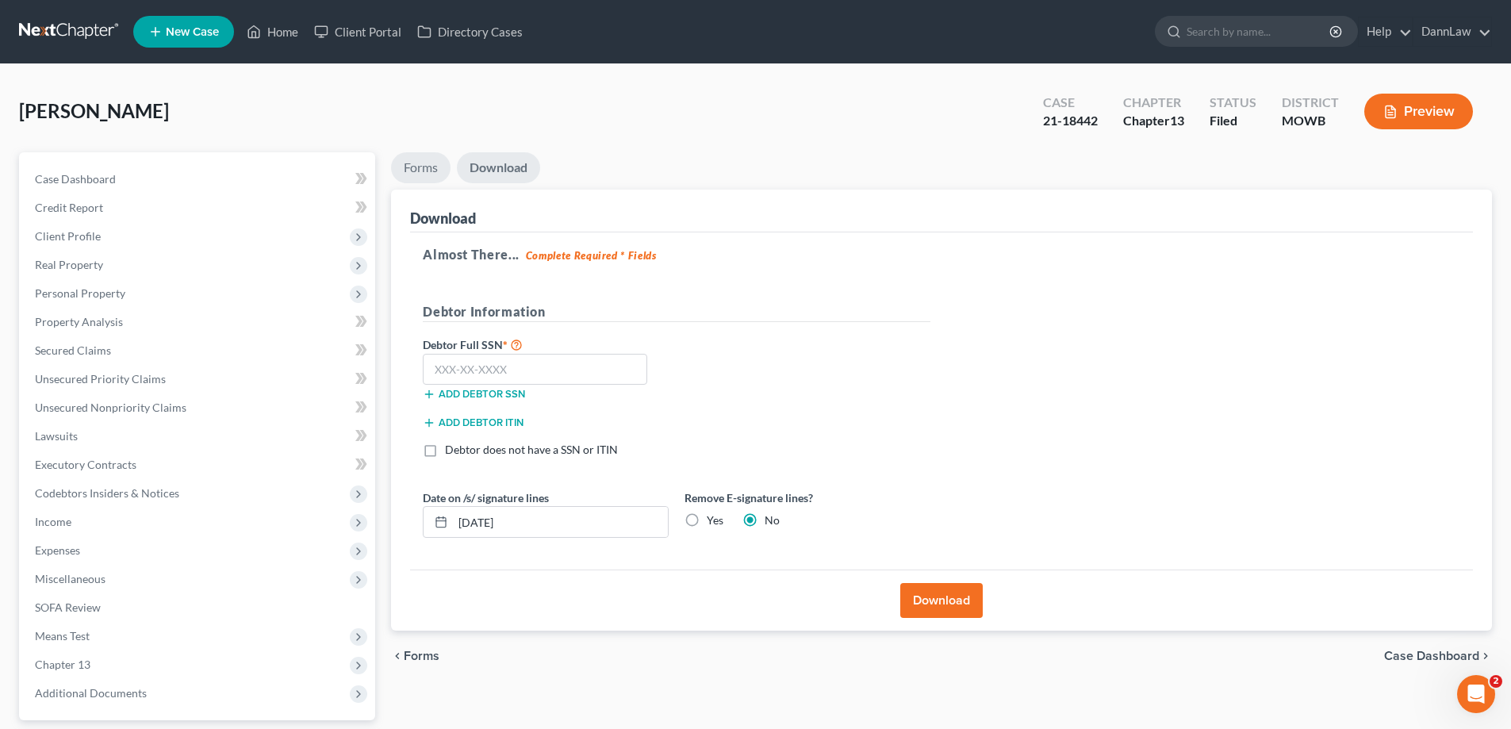
click at [446, 159] on link "Forms" at bounding box center [421, 167] width 60 height 31
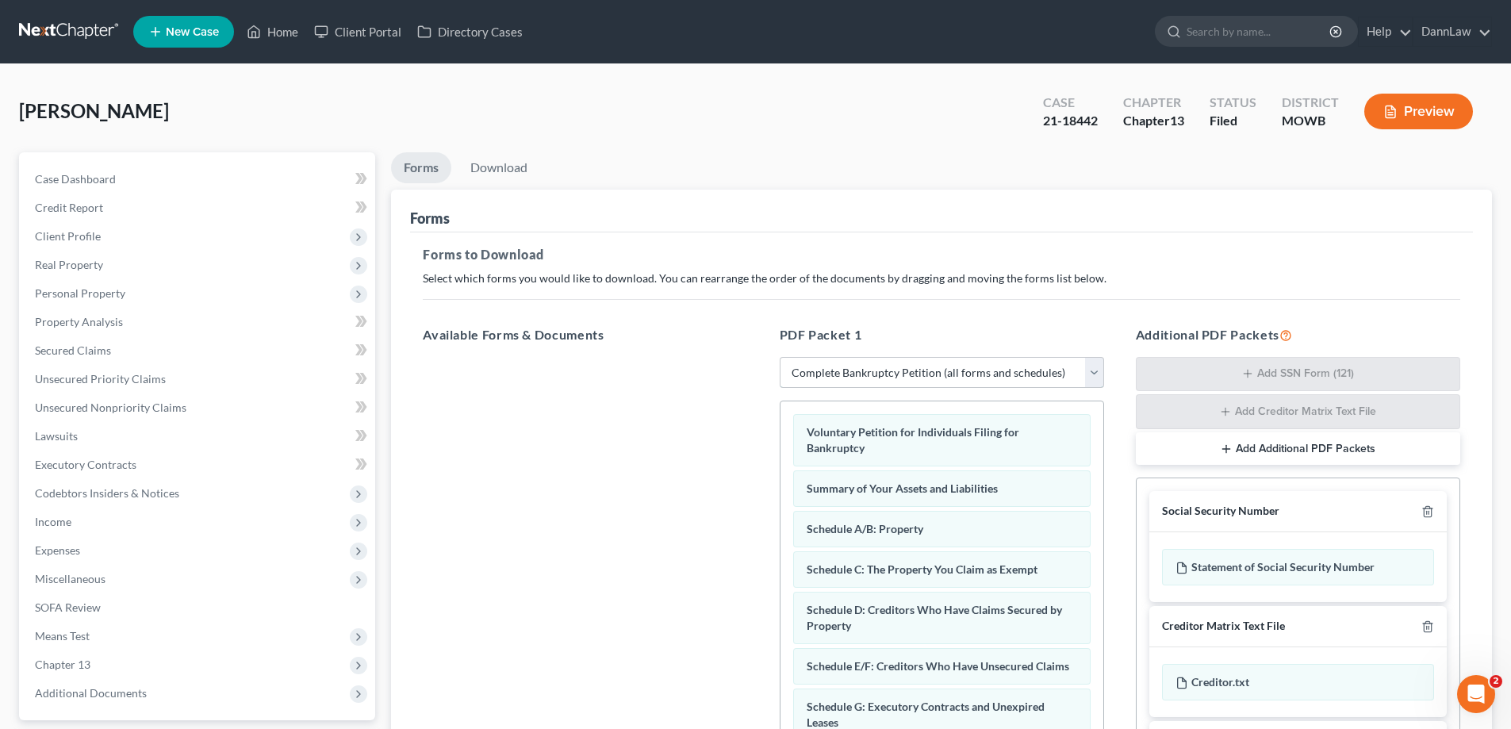
click at [864, 368] on select "Choose Default Petition PDF Packet Complete Bankruptcy Petition (all forms and …" at bounding box center [942, 373] width 325 height 32
select select "2"
click at [780, 357] on select "Choose Default Petition PDF Packet Complete Bankruptcy Petition (all forms and …" at bounding box center [942, 373] width 325 height 32
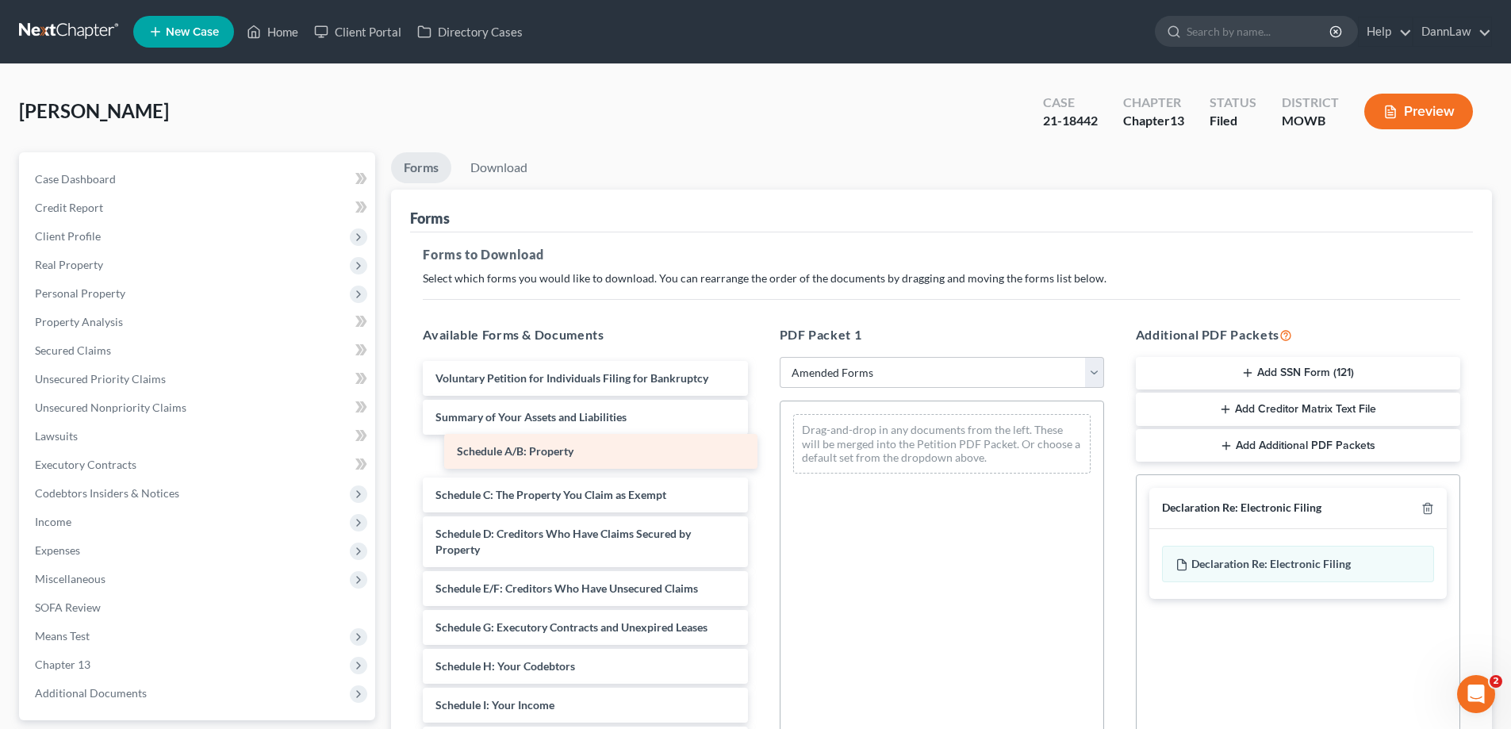
drag, startPoint x: 510, startPoint y: 454, endPoint x: 866, endPoint y: 445, distance: 356.3
click at [760, 445] on div "Schedule A/B: Property Voluntary Petition for Individuals Filing for Bankruptcy…" at bounding box center [585, 732] width 350 height 743
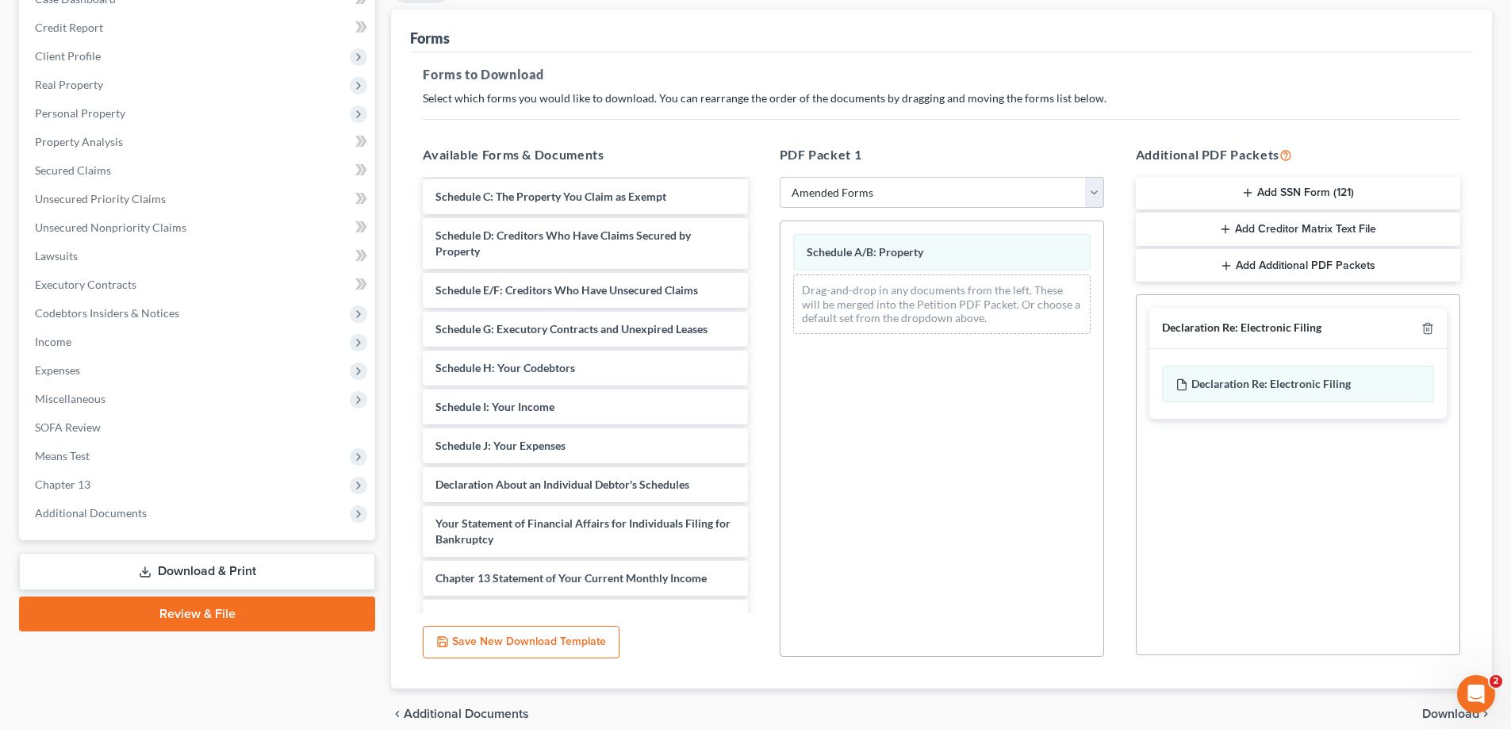
scroll to position [229, 0]
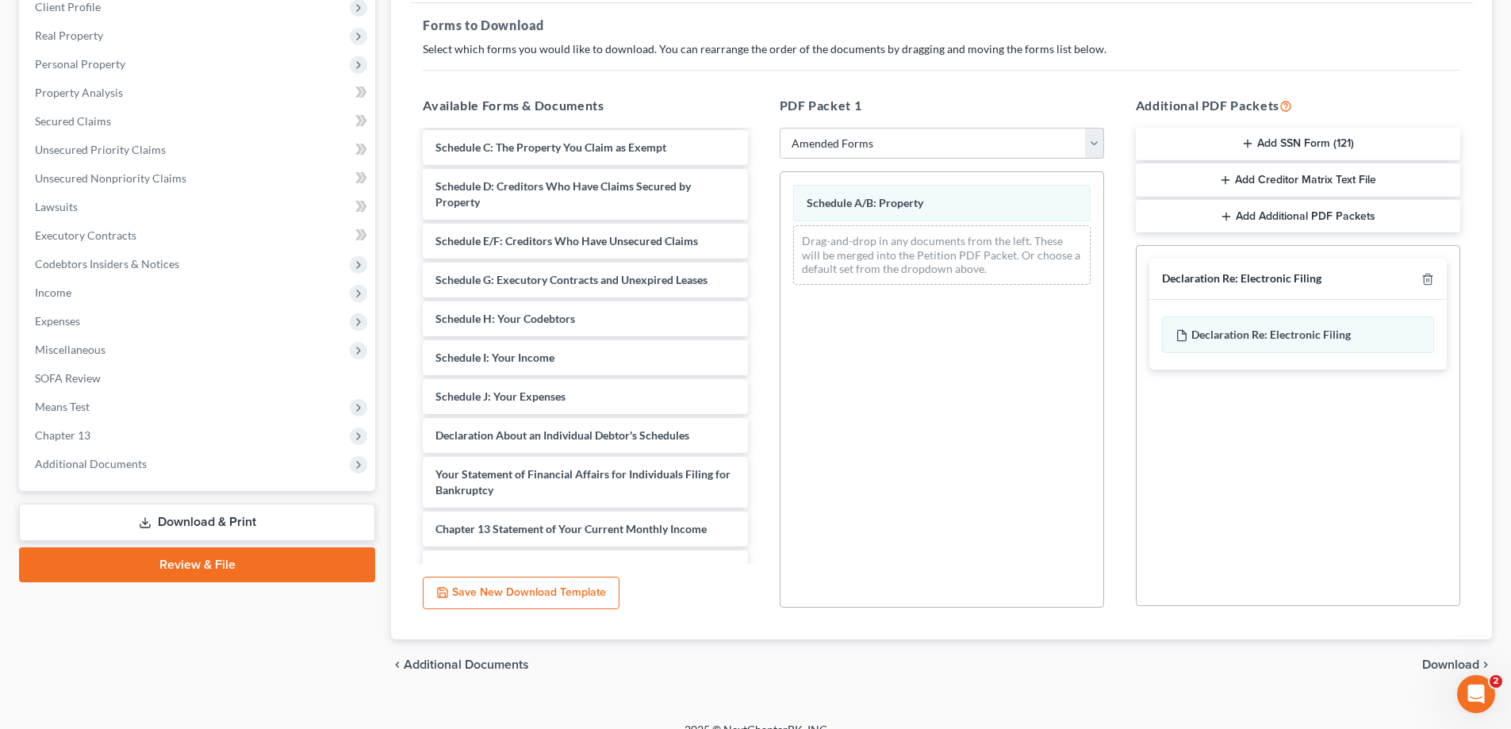
click at [1441, 659] on span "Download" at bounding box center [1451, 665] width 57 height 13
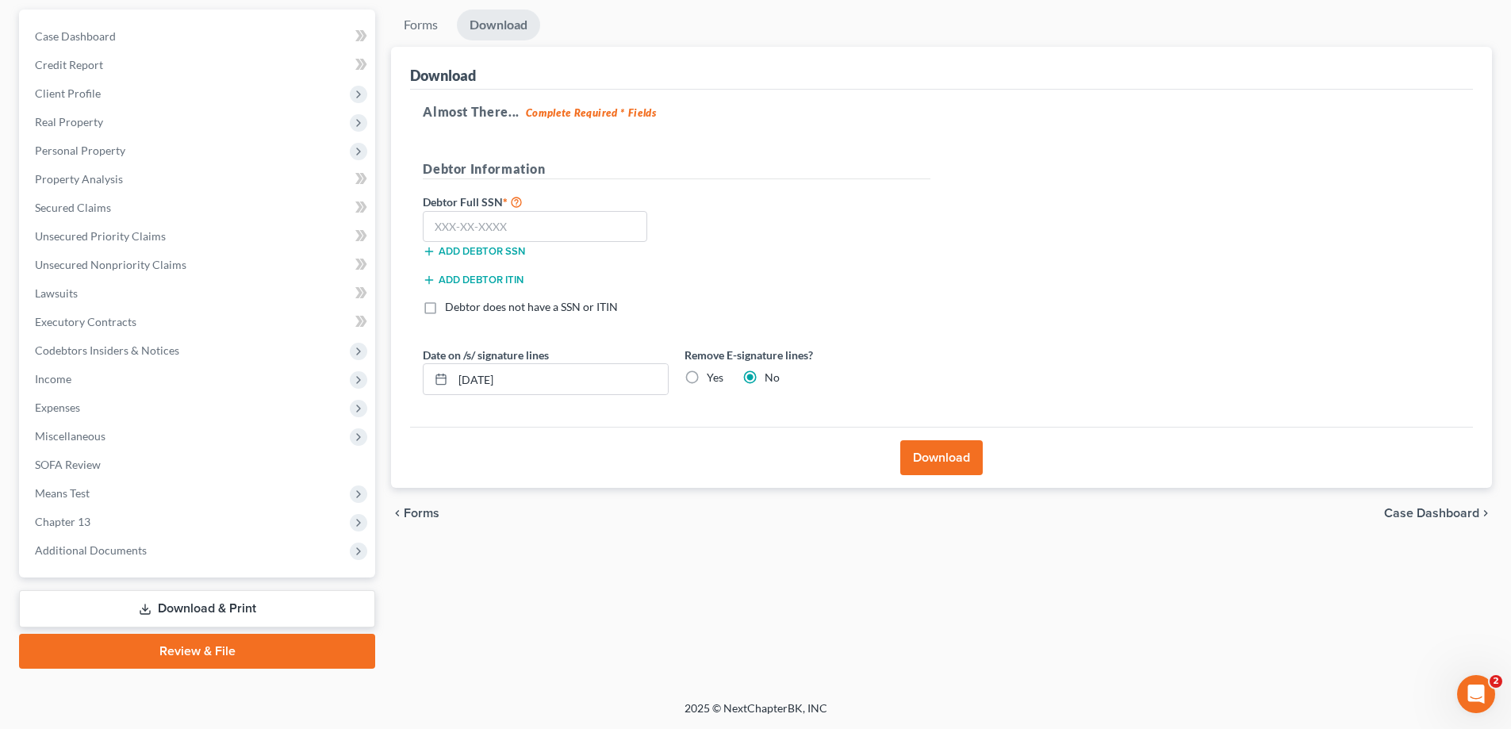
click at [707, 374] on label "Yes" at bounding box center [715, 378] width 17 height 16
click at [713, 374] on input "Yes" at bounding box center [718, 375] width 10 height 10
radio input "true"
radio input "false"
click at [418, 511] on span "Forms" at bounding box center [422, 513] width 36 height 13
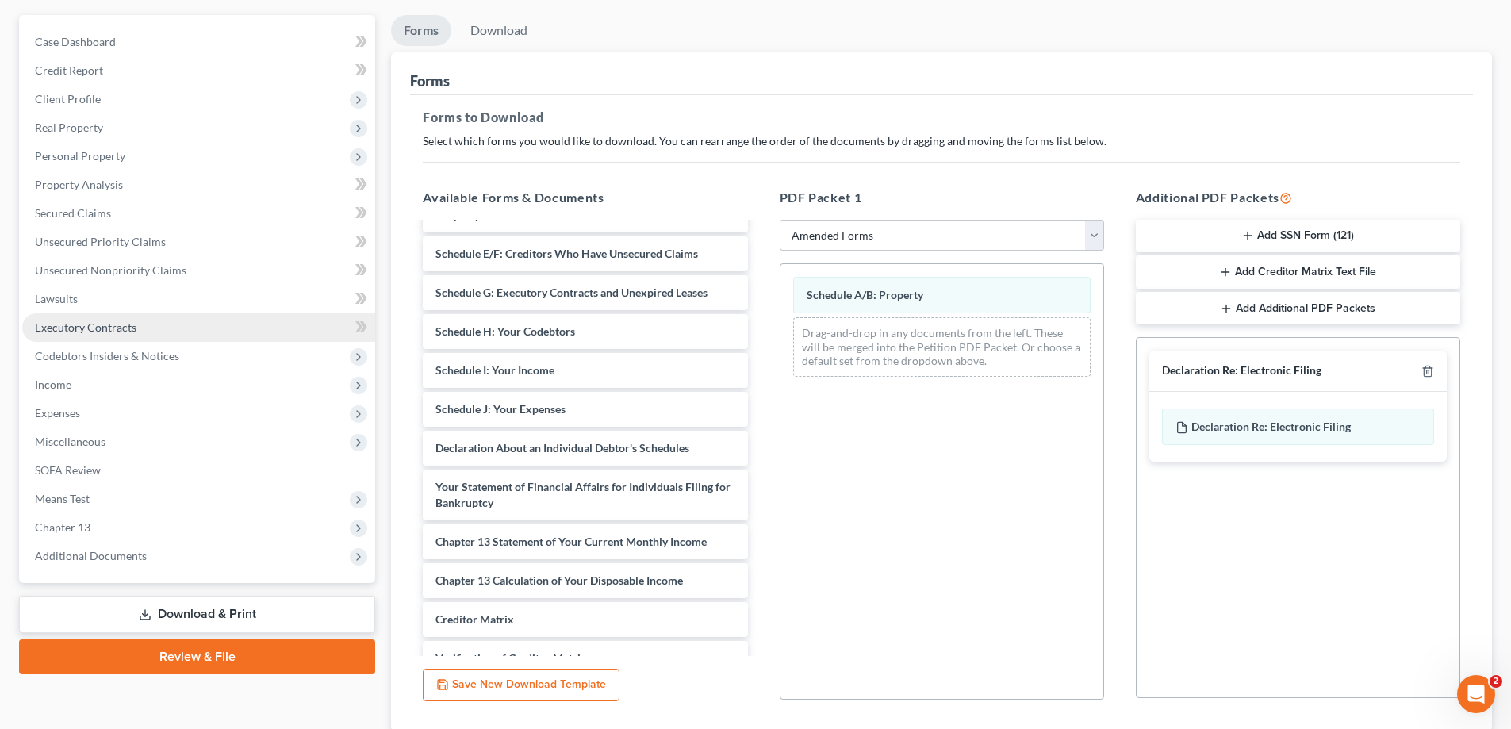
scroll to position [159, 0]
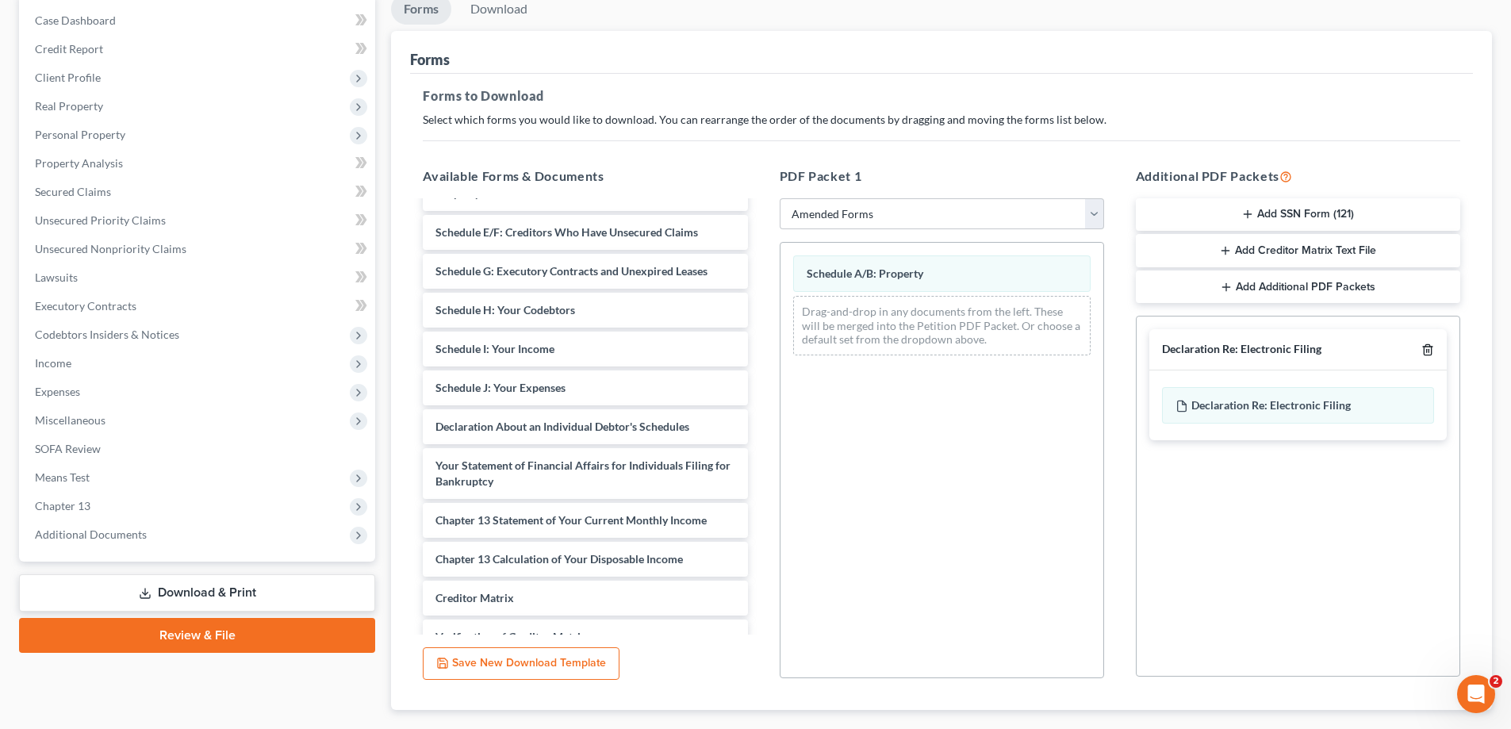
click at [1428, 351] on icon "button" at bounding box center [1428, 350] width 13 height 13
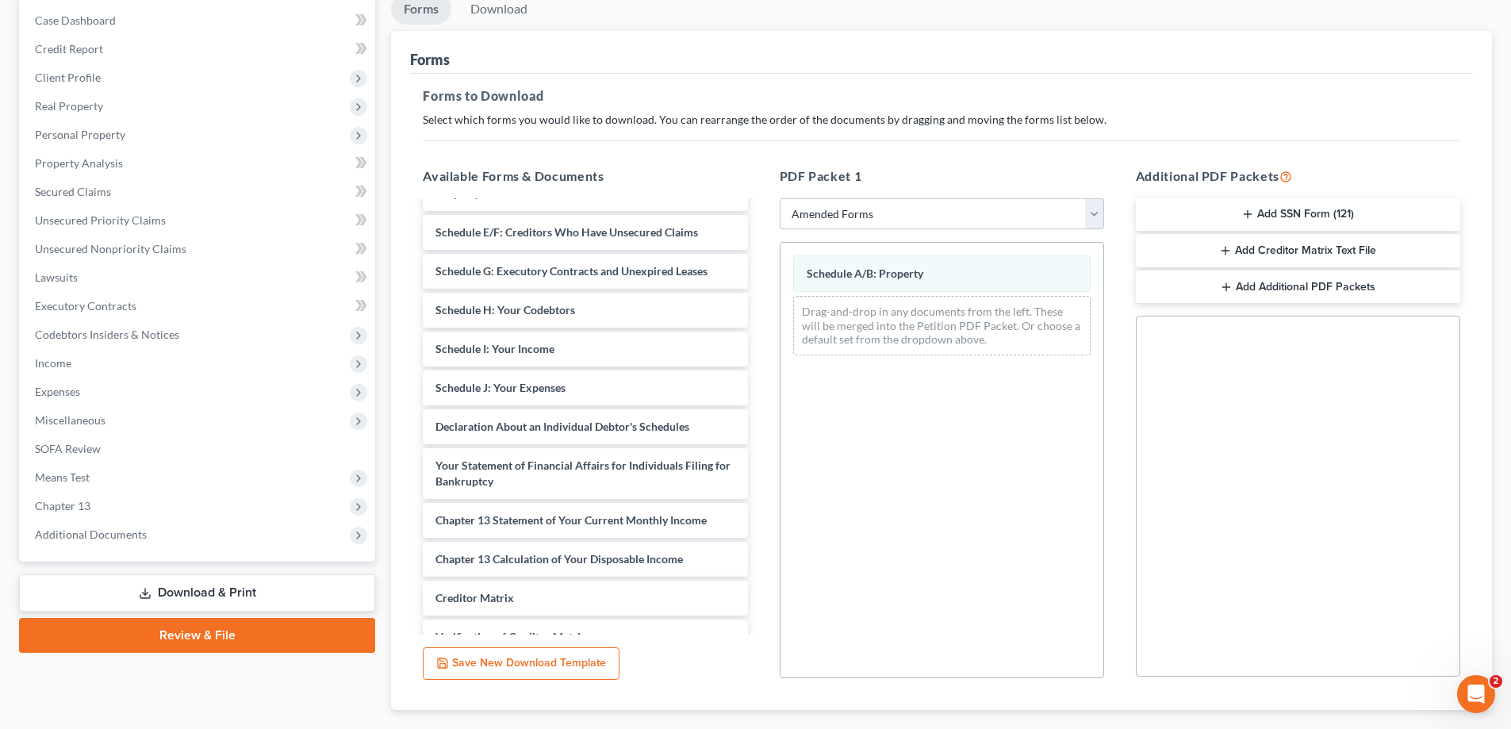
scroll to position [251, 0]
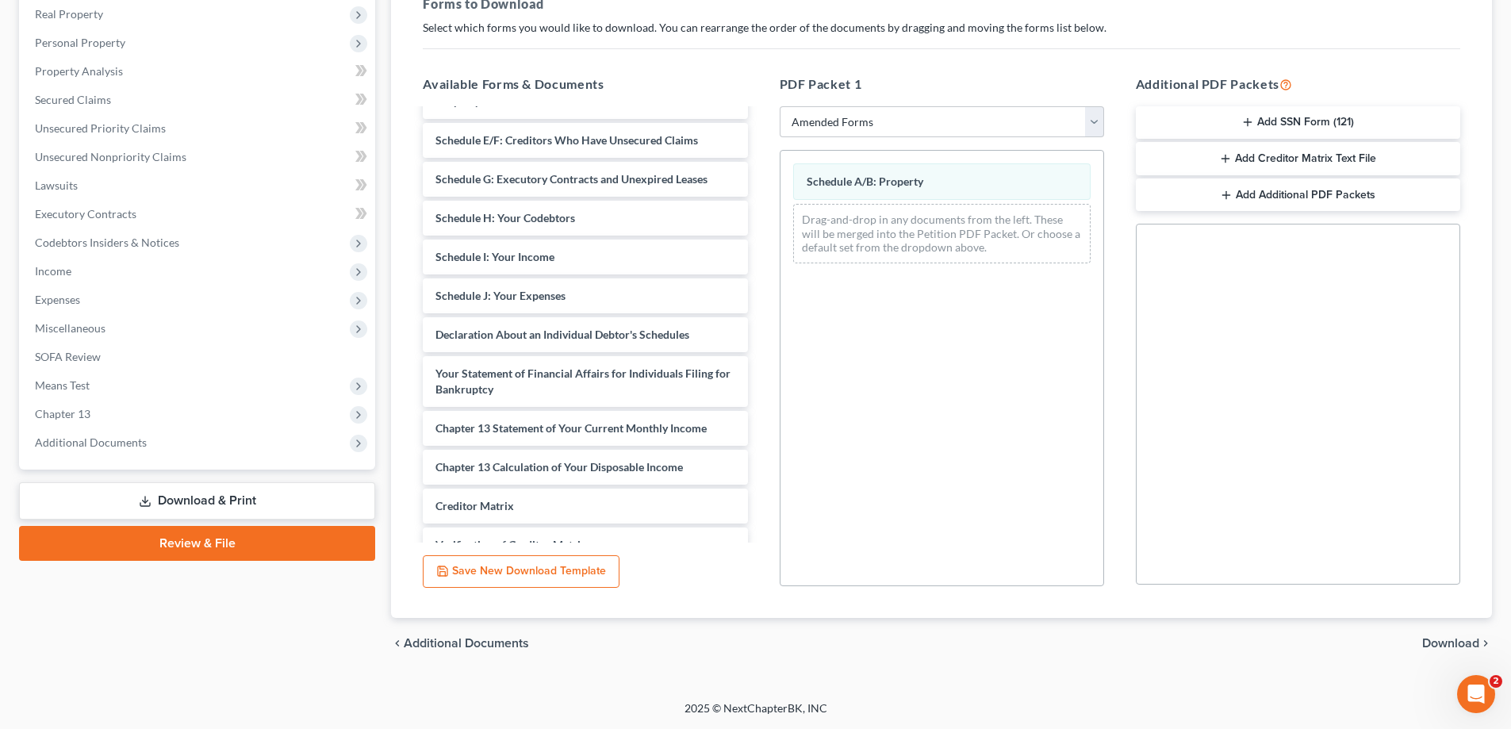
click at [1454, 637] on span "Download" at bounding box center [1451, 643] width 57 height 13
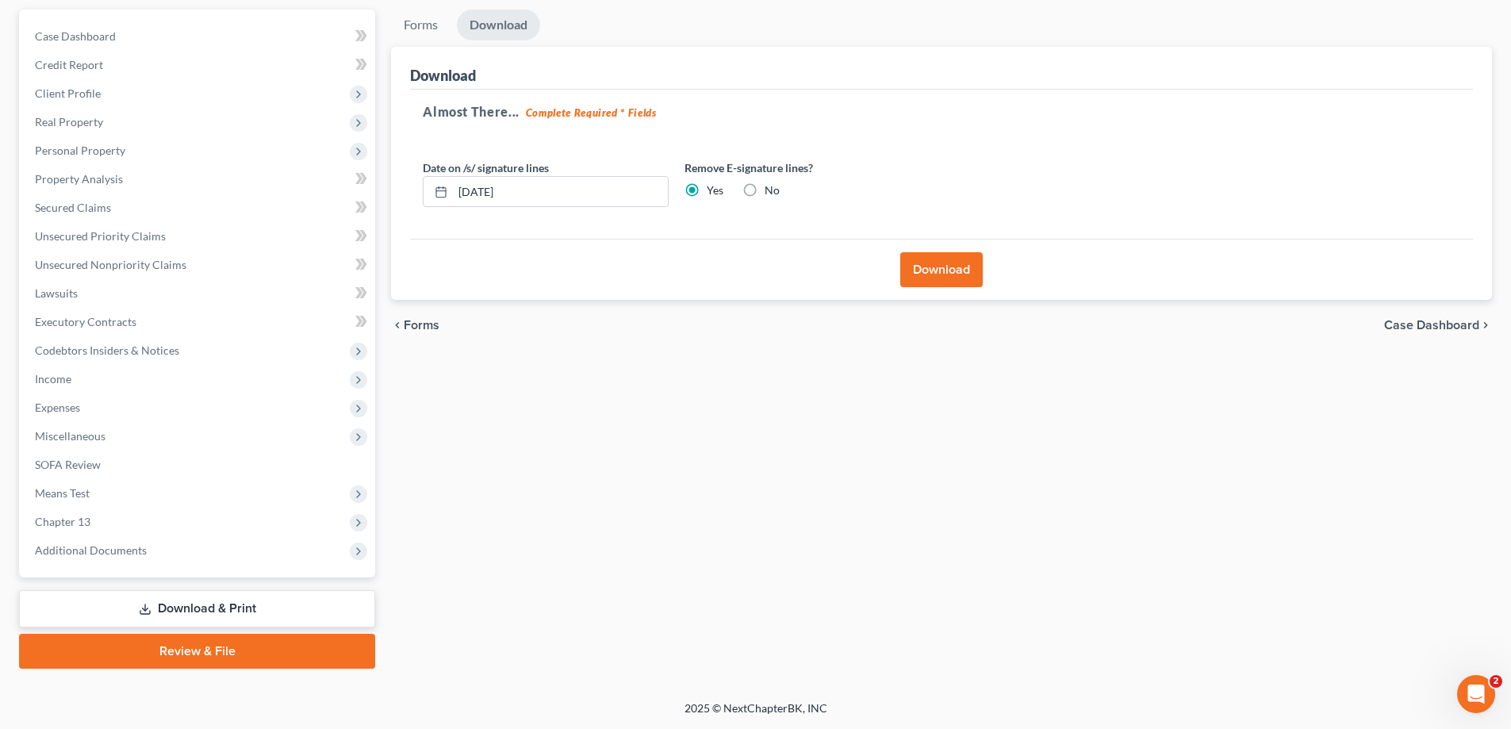
scroll to position [143, 0]
click at [948, 272] on button "Download" at bounding box center [942, 269] width 83 height 35
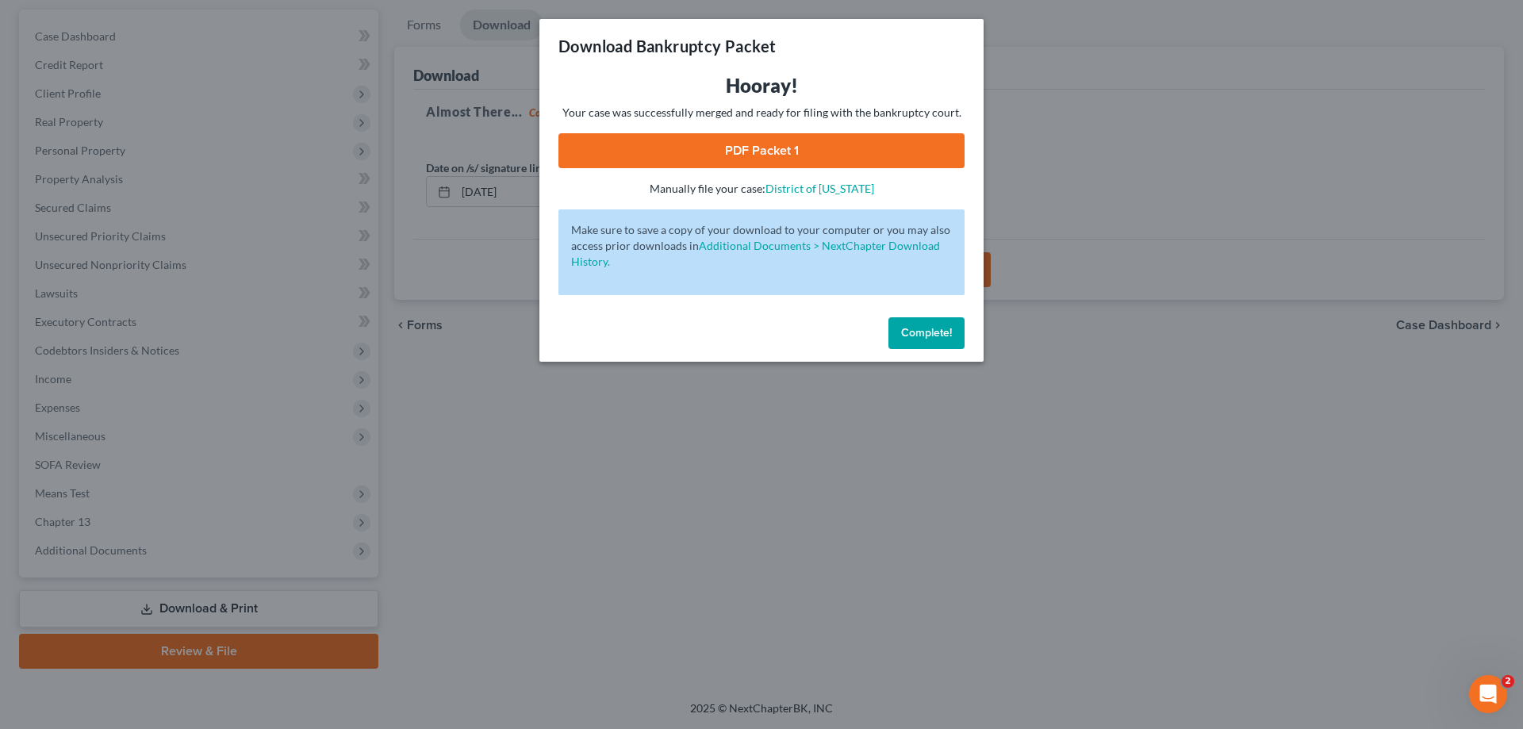
click at [716, 156] on link "PDF Packet 1" at bounding box center [762, 150] width 406 height 35
click at [903, 343] on button "Complete!" at bounding box center [927, 333] width 76 height 32
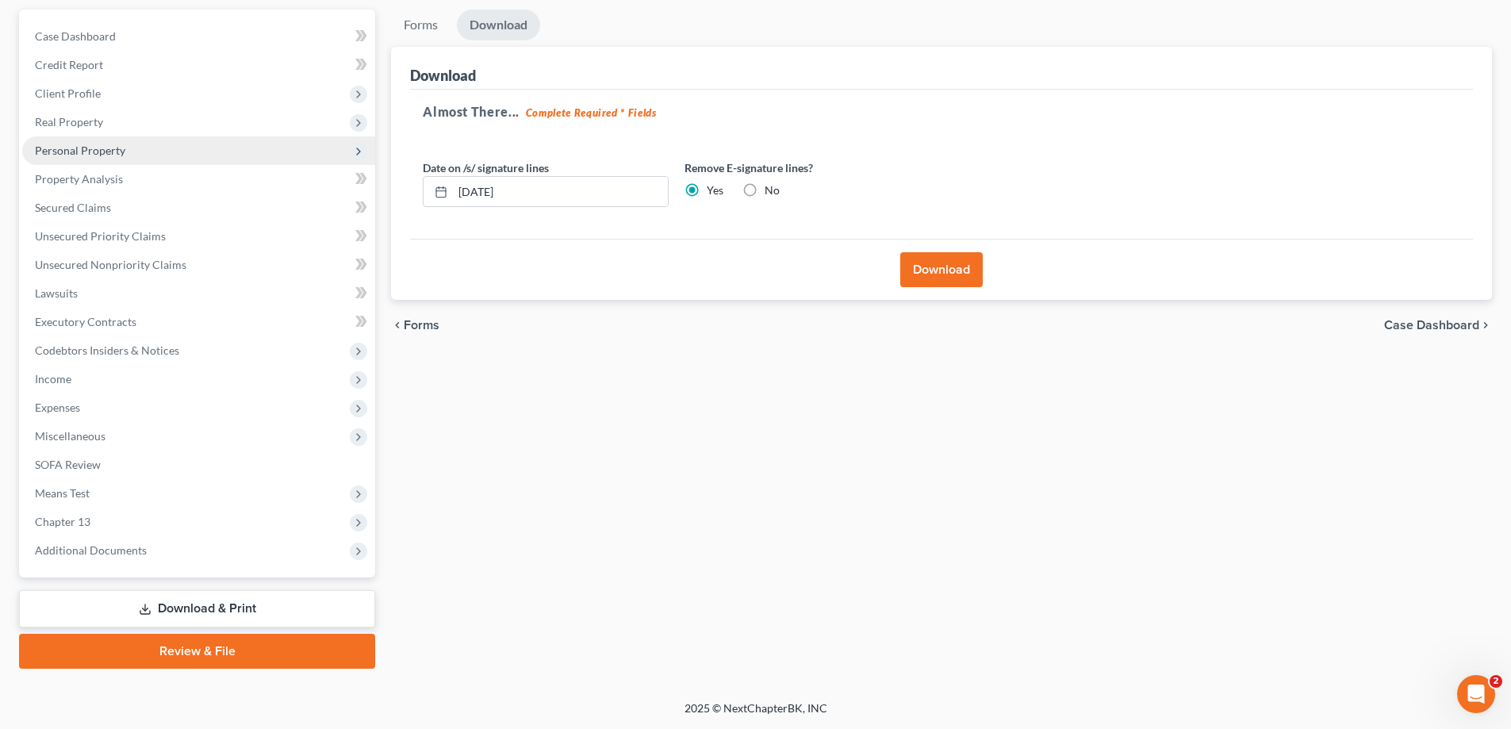
click at [79, 155] on span "Personal Property" at bounding box center [80, 150] width 90 height 13
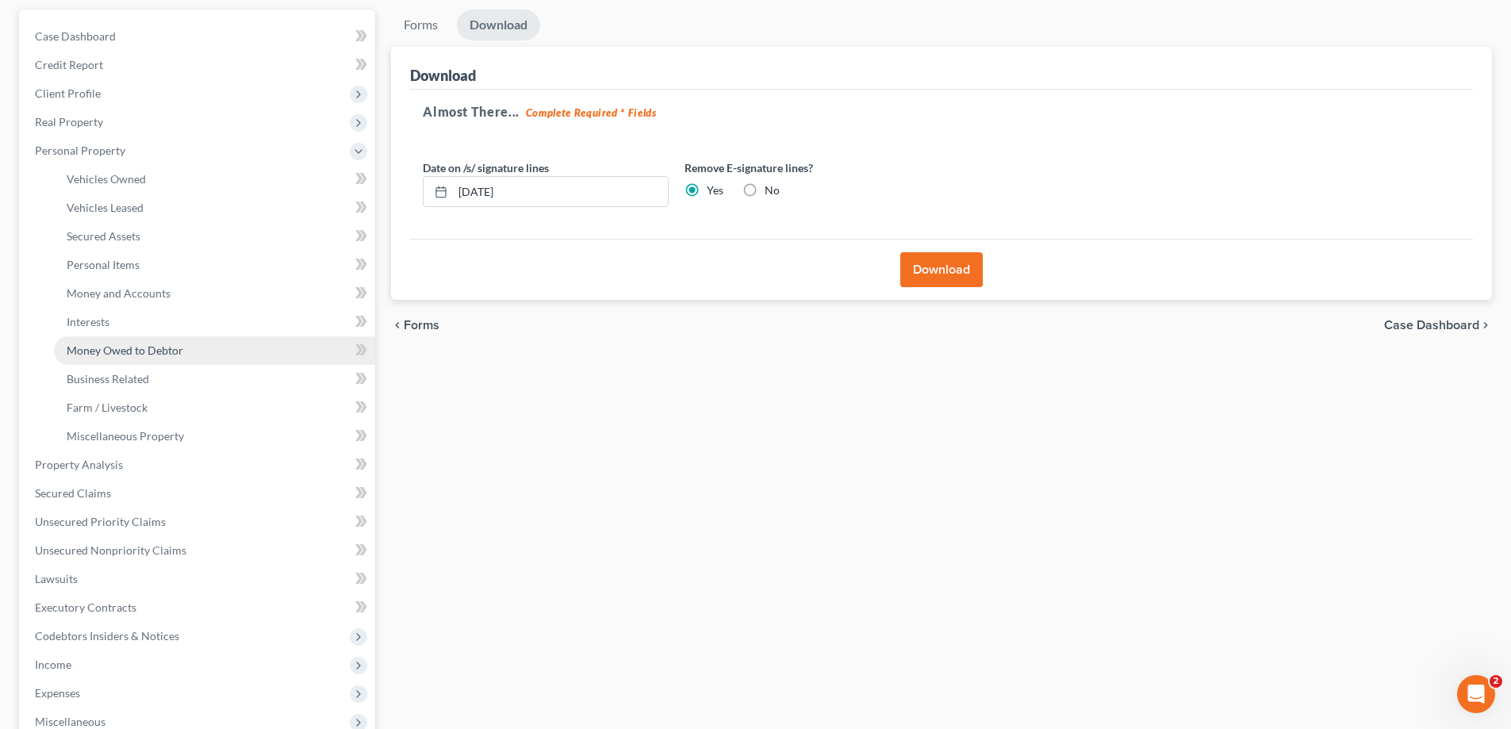
click at [120, 355] on span "Money Owed to Debtor" at bounding box center [125, 350] width 117 height 13
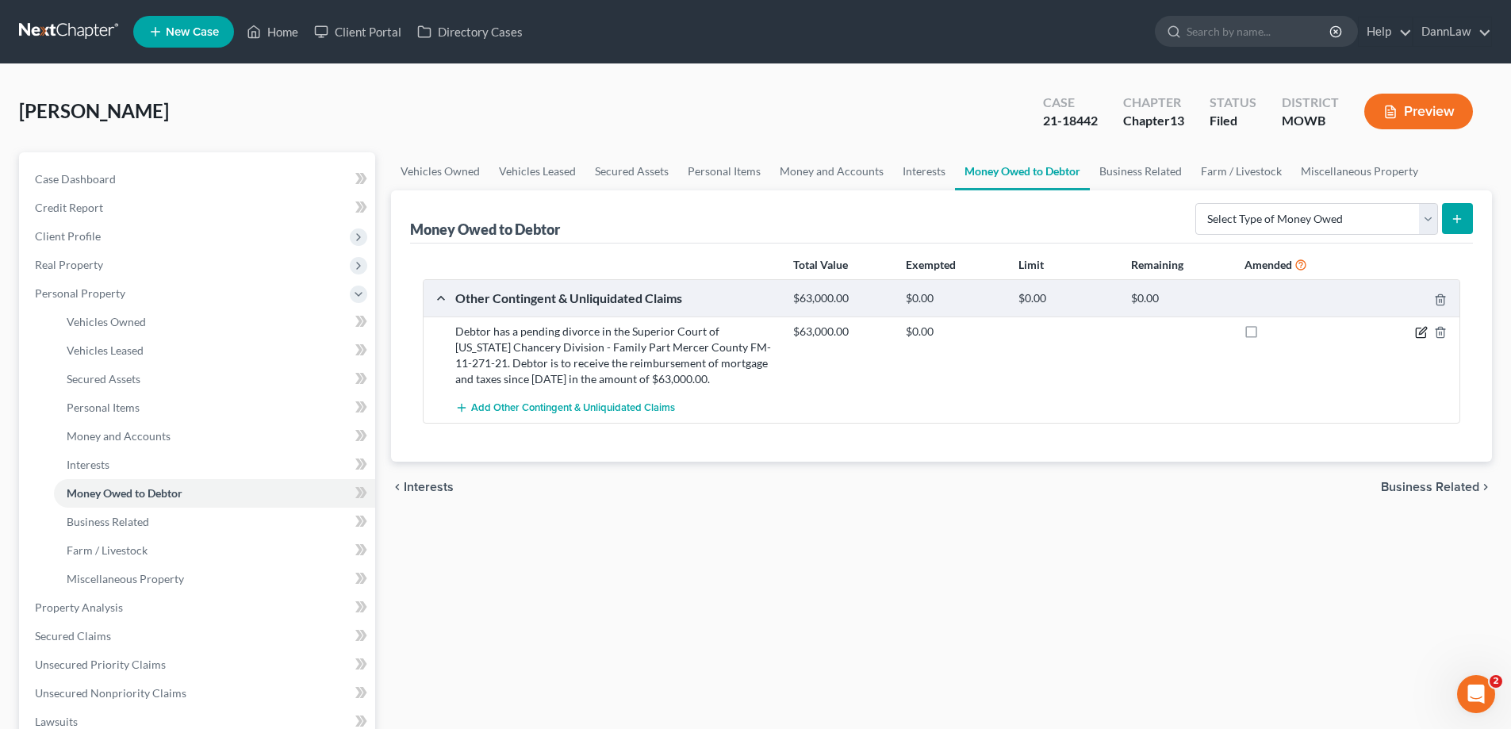
click at [1419, 332] on icon "button" at bounding box center [1421, 332] width 13 height 13
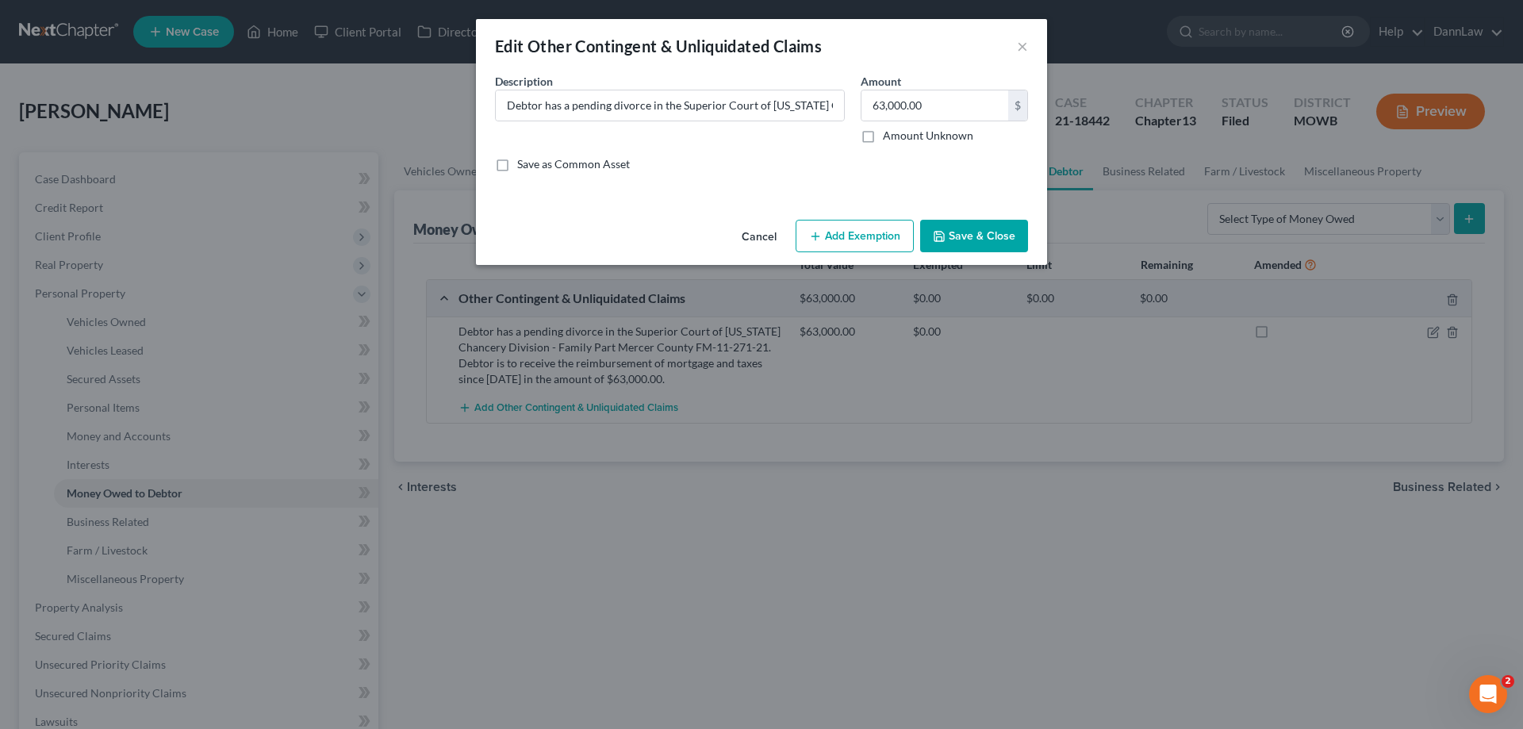
click at [759, 236] on button "Cancel" at bounding box center [759, 237] width 60 height 32
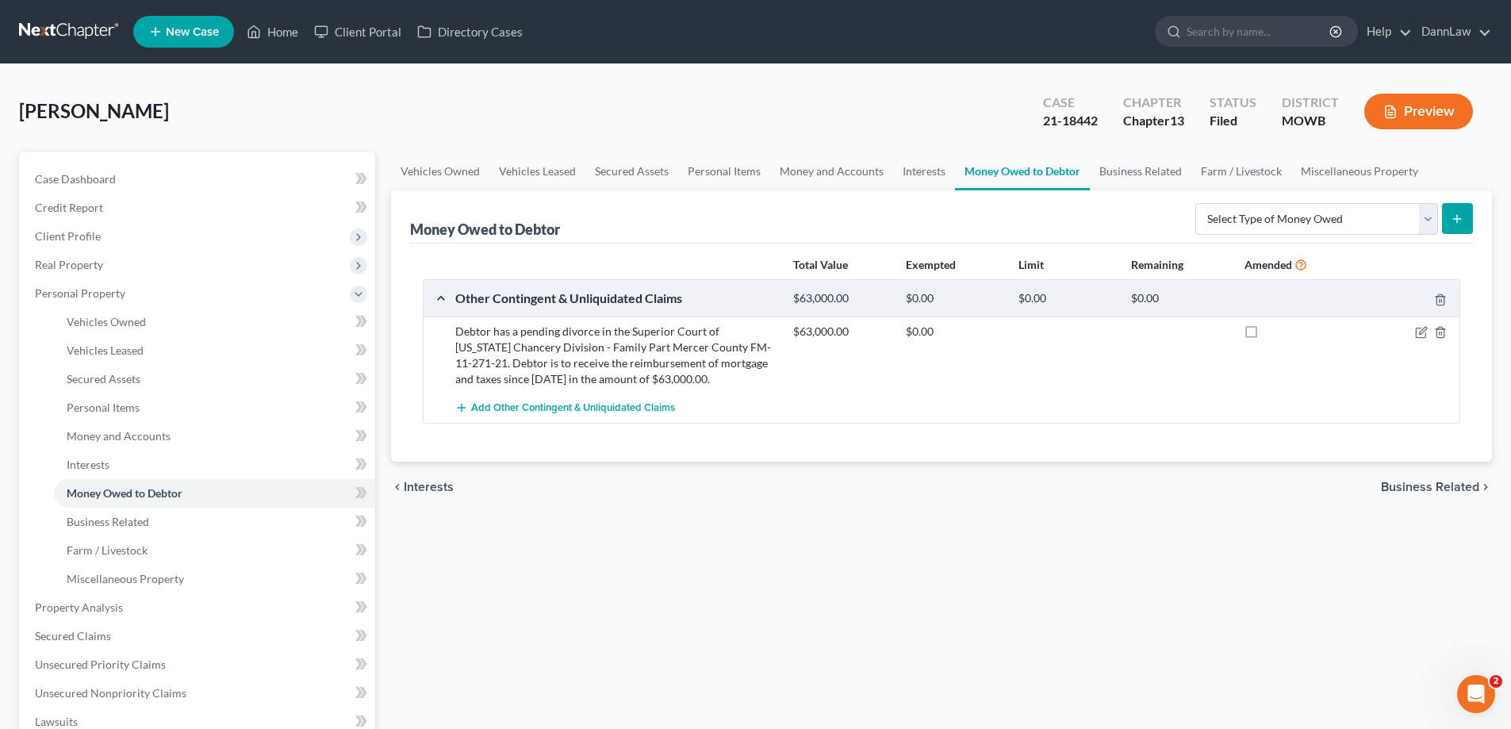
click at [580, 363] on div "Debtor has a pending divorce in the Superior Court of New Jersey Chancery Divis…" at bounding box center [616, 355] width 338 height 63
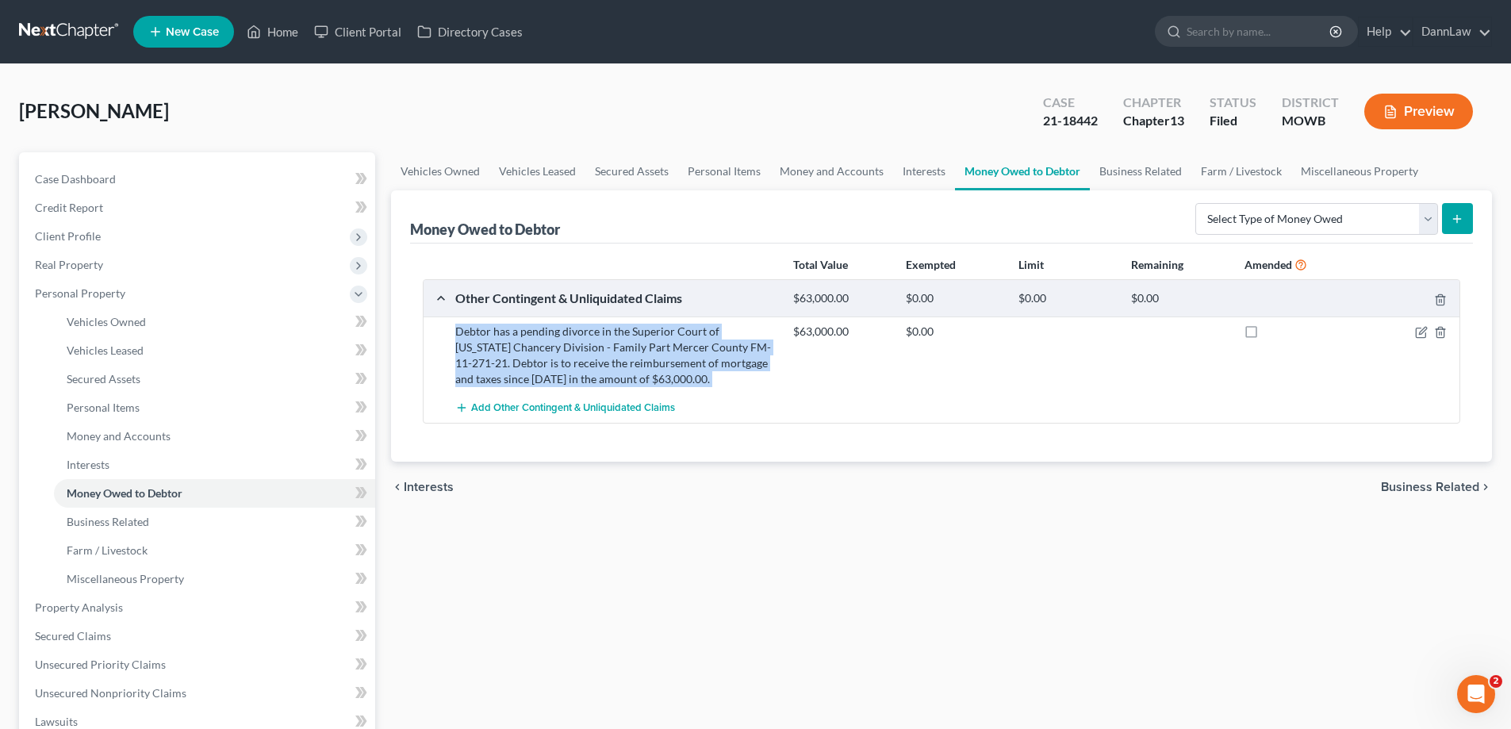
click at [581, 355] on div "Debtor has a pending divorce in the Superior Court of New Jersey Chancery Divis…" at bounding box center [616, 355] width 338 height 63
copy div "Debtor has a pending divorce in the Superior Court of New Jersey Chancery Divis…"
click at [1397, 222] on select "Select Type of Money Owed Accounts Receivable Alimony Child Support Claims Agai…" at bounding box center [1317, 219] width 243 height 32
click at [1198, 203] on select "Select Type of Money Owed Accounts Receivable Alimony Child Support Claims Agai…" at bounding box center [1317, 219] width 243 height 32
click at [1460, 220] on icon "submit" at bounding box center [1457, 219] width 13 height 13
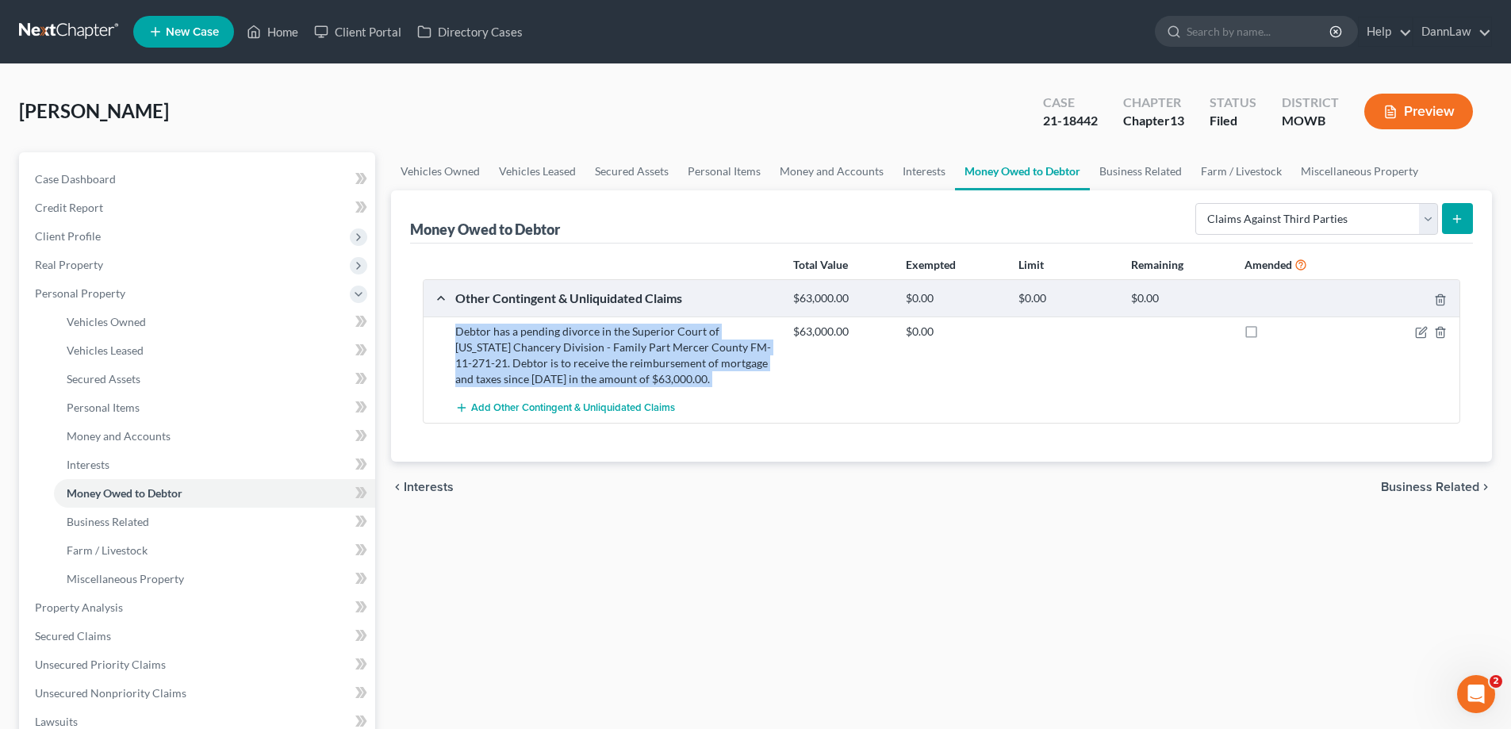
click at [1463, 221] on icon "submit" at bounding box center [1457, 219] width 13 height 13
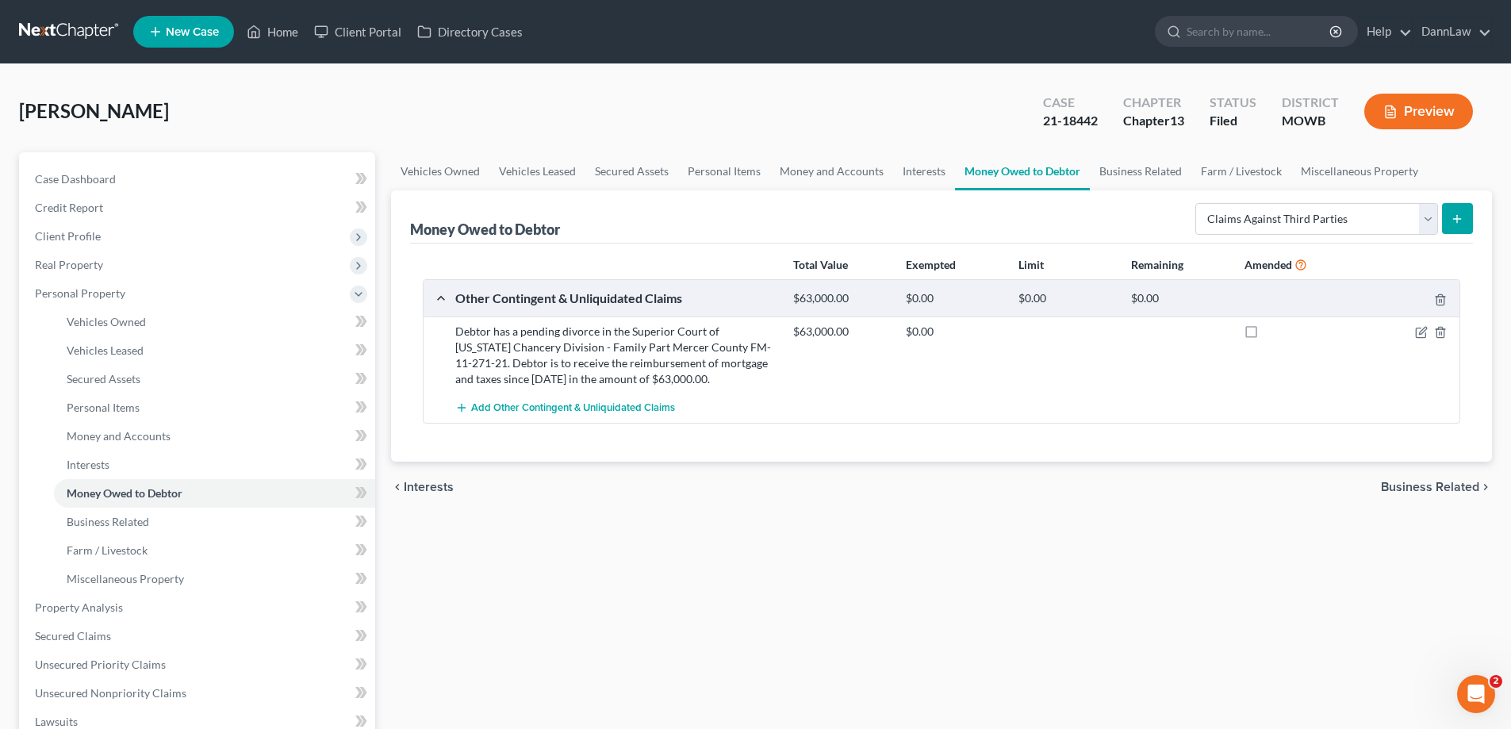
click at [1241, 486] on div "chevron_left Interests Business Related chevron_right" at bounding box center [941, 487] width 1101 height 51
click at [1450, 221] on button "submit" at bounding box center [1457, 218] width 31 height 31
click at [1463, 219] on icon "submit" at bounding box center [1457, 219] width 13 height 13
click at [1388, 222] on select "Select Type of Money Owed Accounts Receivable Alimony Child Support Claims Agai…" at bounding box center [1317, 219] width 243 height 32
select select "alimony"
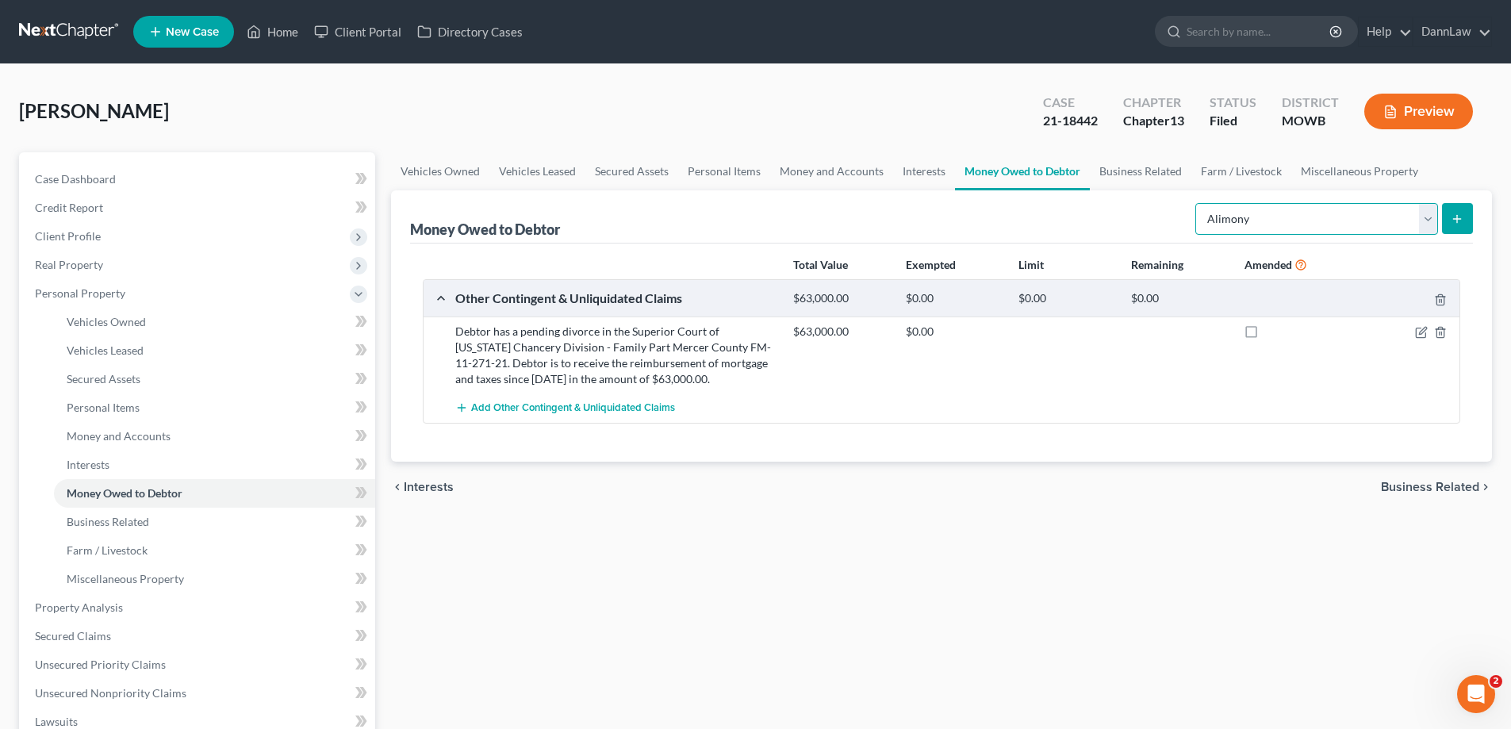
click at [1198, 203] on select "Select Type of Money Owed Accounts Receivable Alimony Child Support Claims Agai…" at bounding box center [1317, 219] width 243 height 32
click at [1484, 212] on div "Money Owed to Debtor Select Type of Money Owed Accounts Receivable Alimony Chil…" at bounding box center [941, 325] width 1101 height 271
click at [1457, 217] on icon "submit" at bounding box center [1457, 219] width 13 height 13
click at [1144, 547] on div "Vehicles Owned Vehicles Leased Secured Assets Personal Items Money and Accounts…" at bounding box center [941, 624] width 1117 height 945
click at [1397, 229] on select "Select Type of Money Owed Accounts Receivable Alimony Child Support Claims Agai…" at bounding box center [1317, 219] width 243 height 32
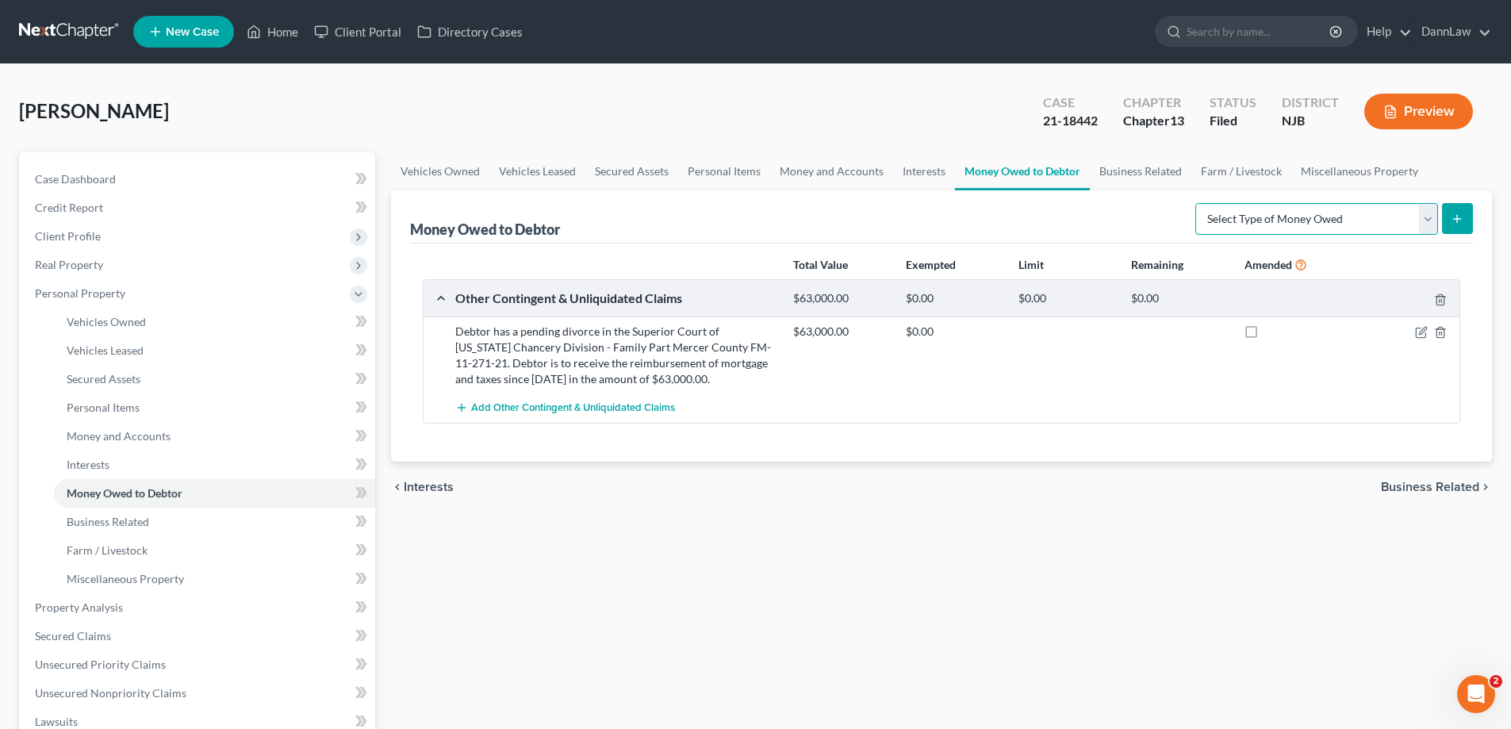
select select "claims_against_third_parties"
click at [1198, 203] on select "Select Type of Money Owed Accounts Receivable Alimony Child Support Claims Agai…" at bounding box center [1317, 219] width 243 height 32
click at [1465, 225] on button "submit" at bounding box center [1457, 218] width 31 height 31
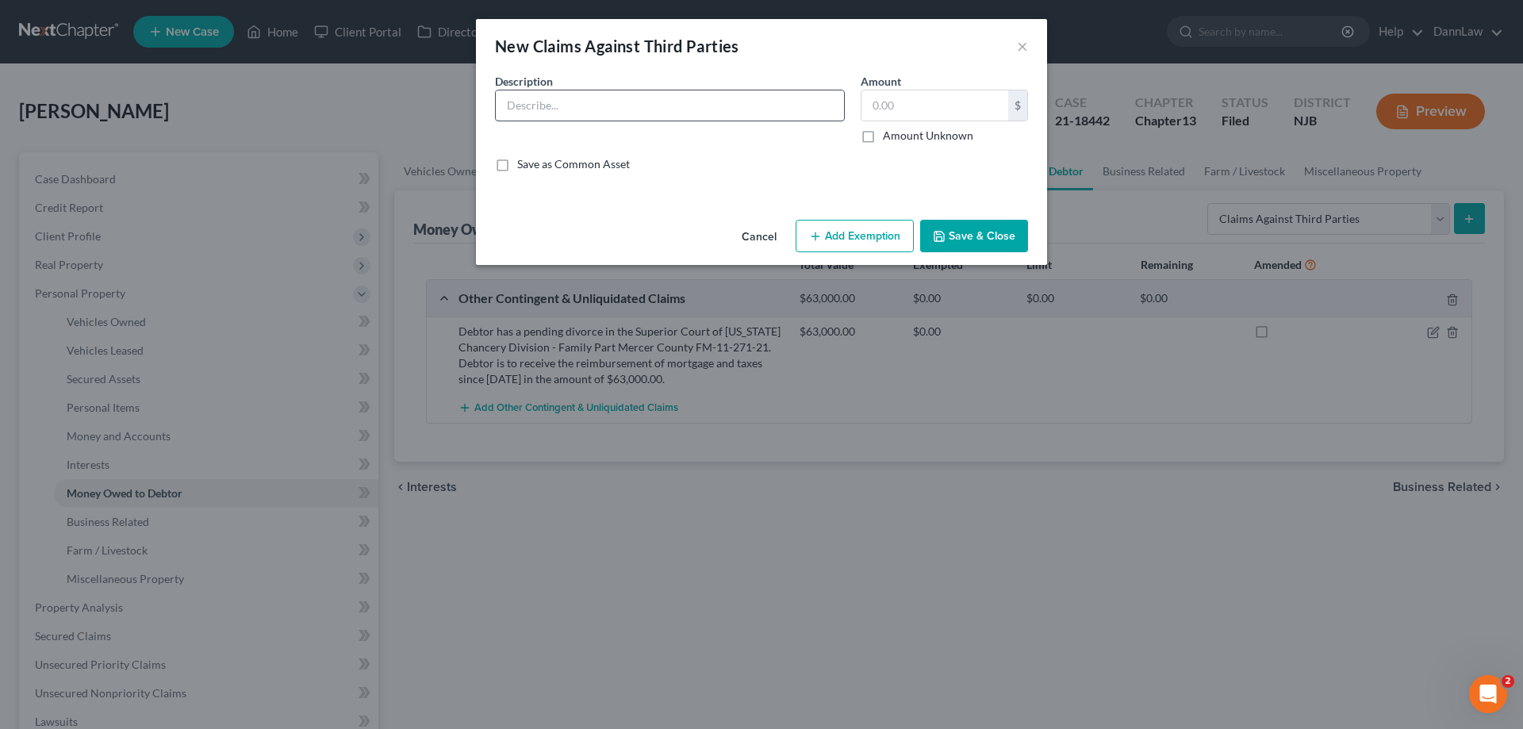
click at [717, 102] on input "text" at bounding box center [670, 105] width 348 height 30
paste input "Debtor has a pending divorce in the Superior Court of New Jersey Chancery Divis…"
type input "Debtor has a pending divorce in the Superior Court of New Jersey Chancery Divis…"
click at [971, 114] on input "text" at bounding box center [935, 105] width 147 height 30
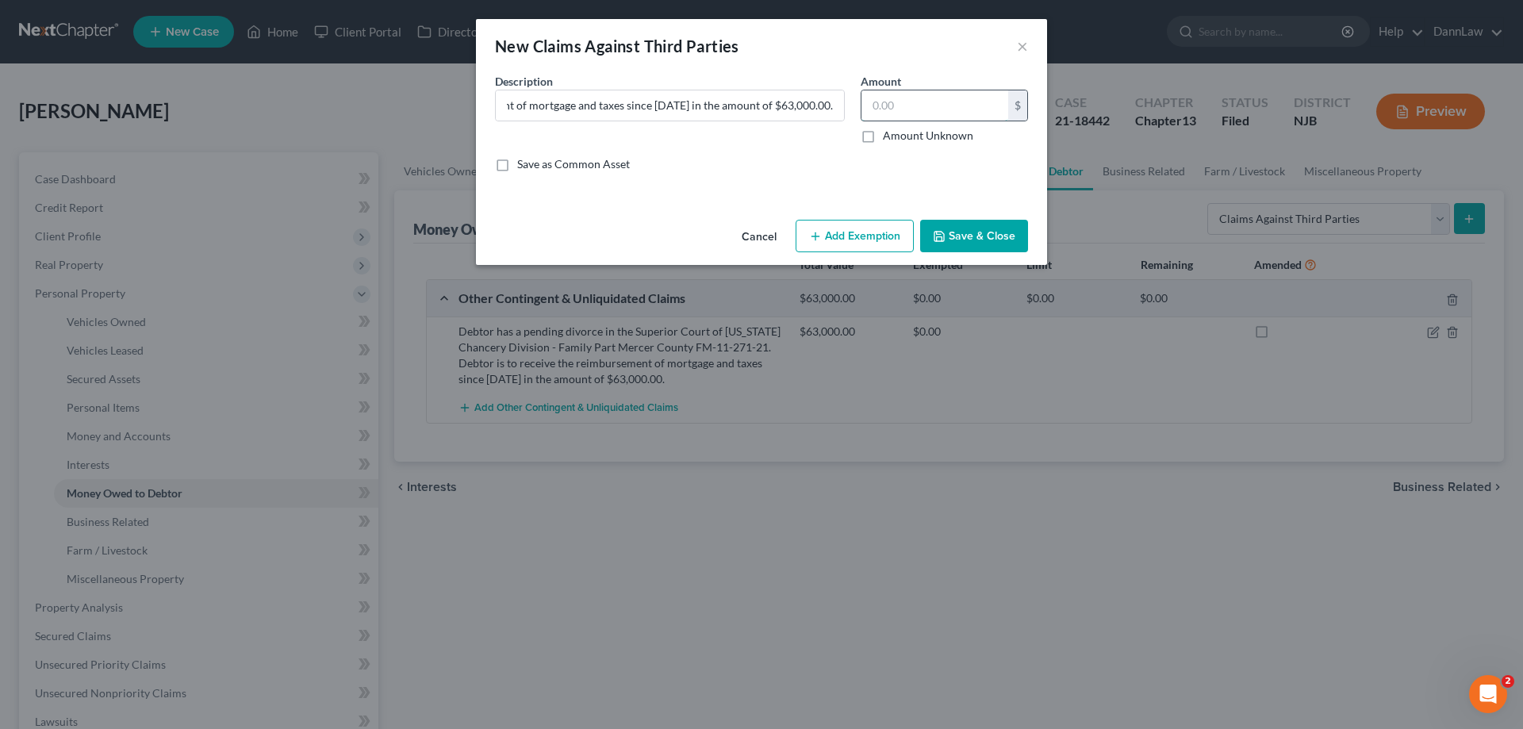
scroll to position [0, 0]
type input "63,000"
click at [983, 230] on button "Save & Close" at bounding box center [974, 236] width 108 height 33
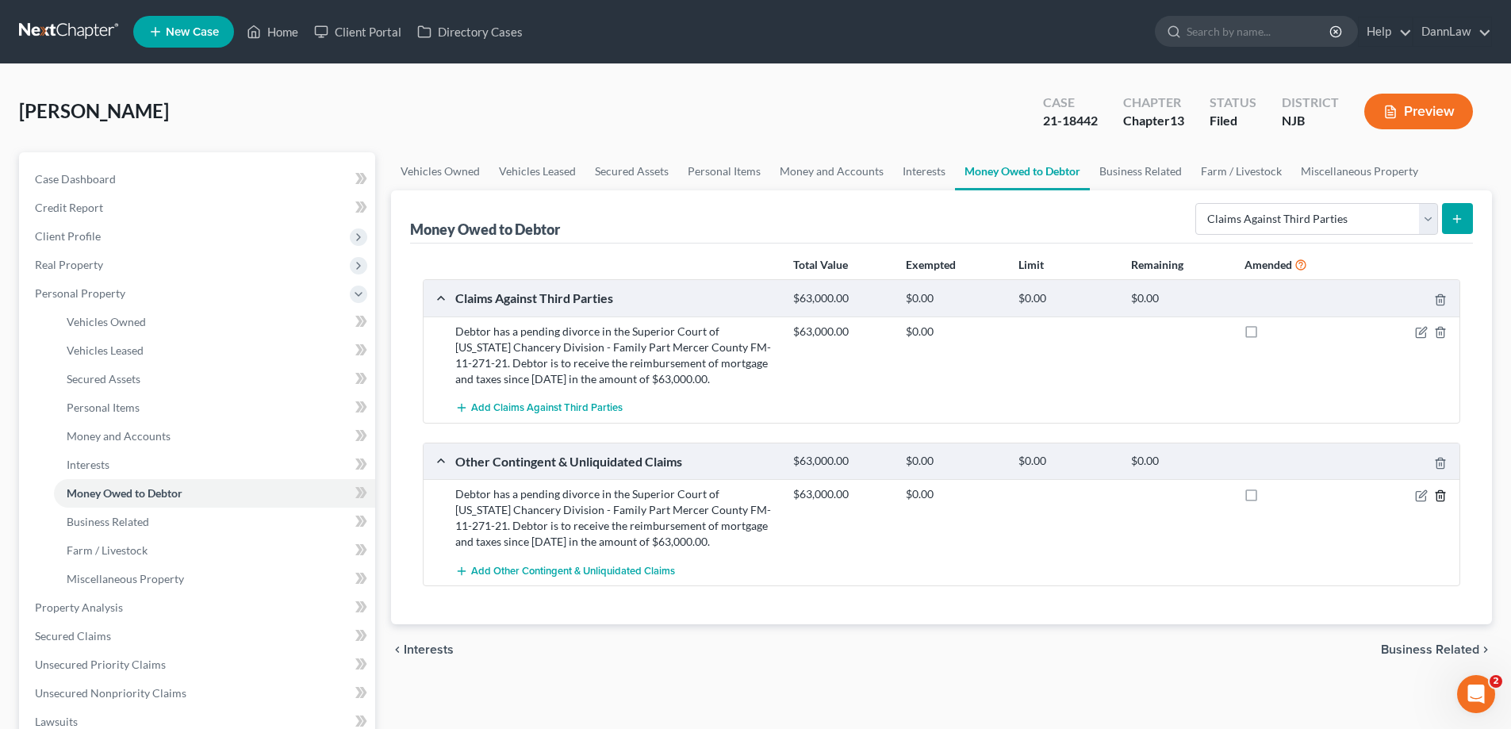
click at [1442, 494] on icon "button" at bounding box center [1440, 496] width 13 height 13
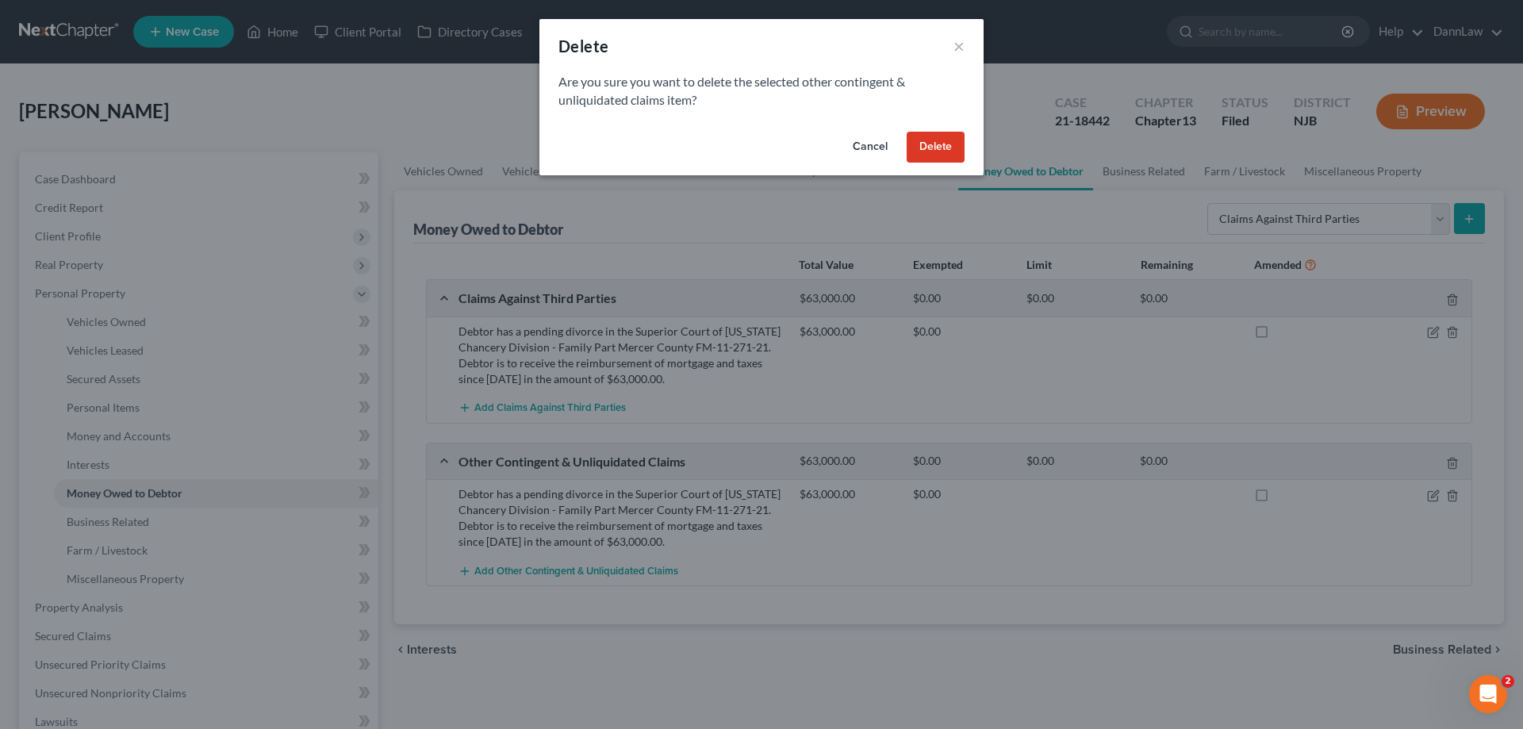
click at [920, 142] on button "Delete" at bounding box center [936, 148] width 58 height 32
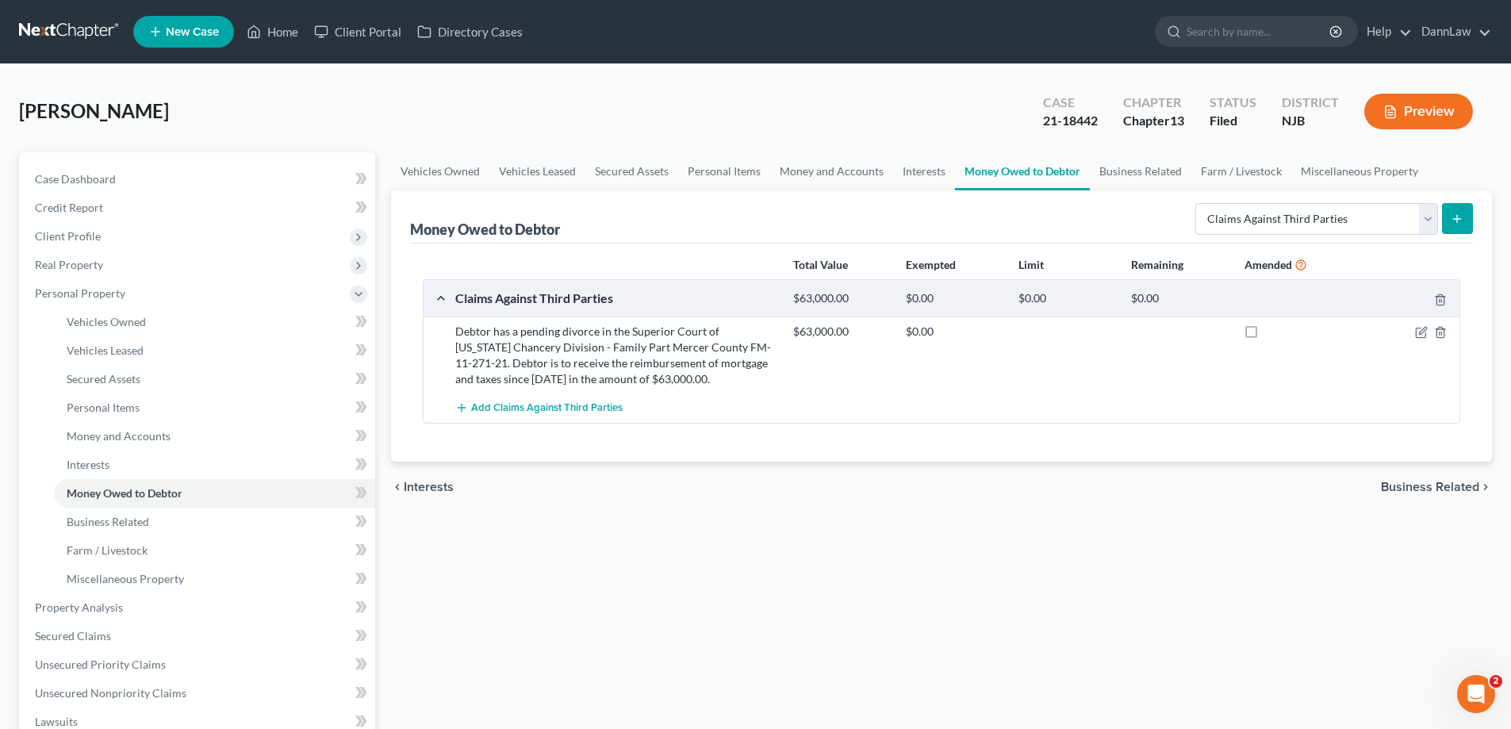
click at [1408, 336] on div at bounding box center [1405, 332] width 113 height 16
click at [1419, 334] on icon "button" at bounding box center [1422, 330] width 7 height 7
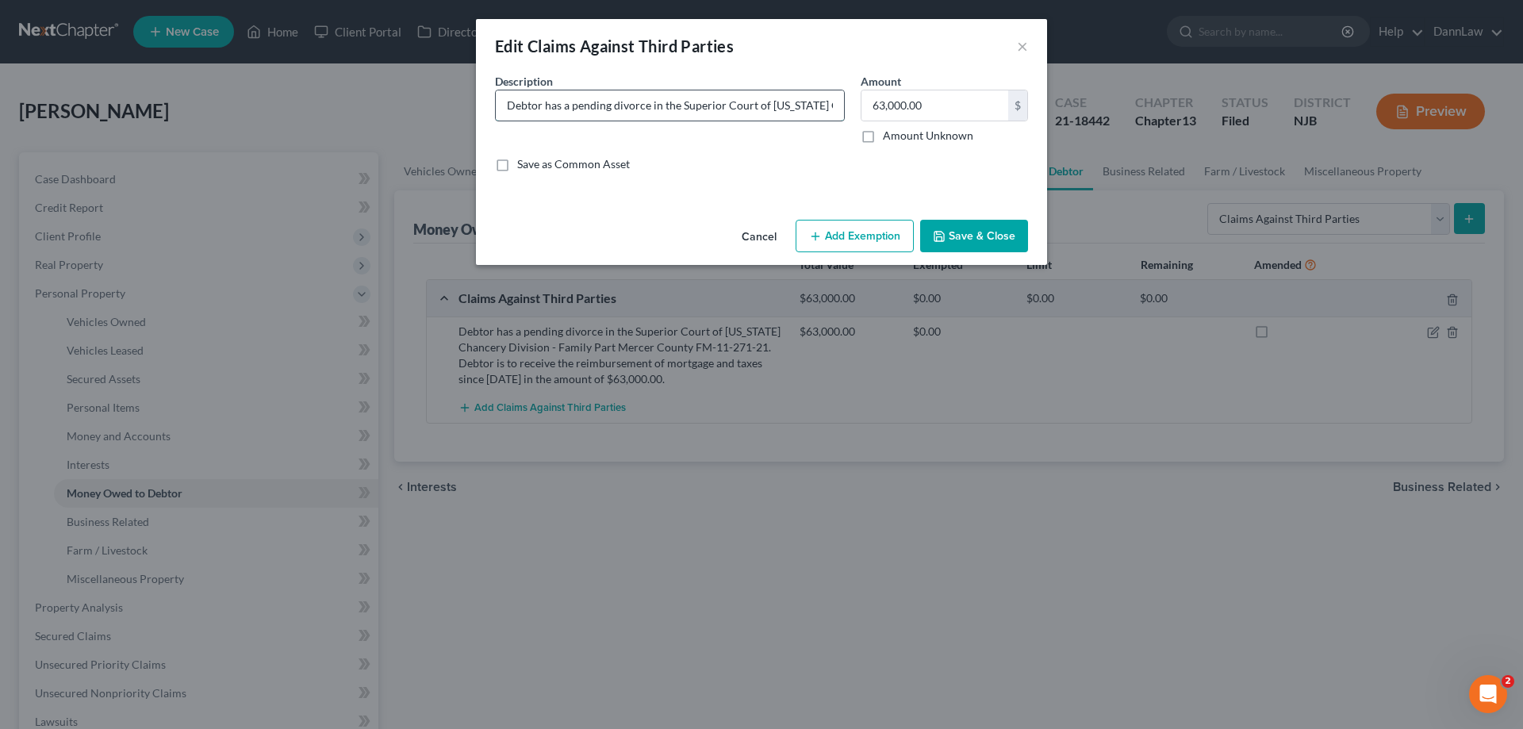
drag, startPoint x: 733, startPoint y: 112, endPoint x: 744, endPoint y: 109, distance: 11.4
click at [744, 109] on input "Debtor has a pending divorce in the Superior Court of New Jersey Chancery Divis…" at bounding box center [670, 105] width 348 height 30
click at [743, 109] on input "Debtor has a pending divorce in the Superior Court of New Jersey Chancery Divis…" at bounding box center [670, 105] width 348 height 30
drag, startPoint x: 730, startPoint y: 104, endPoint x: 945, endPoint y: 109, distance: 215.1
click at [963, 109] on div "Description * Debtor has a pending divorce in the Superior Court of New Jersey …" at bounding box center [761, 129] width 549 height 112
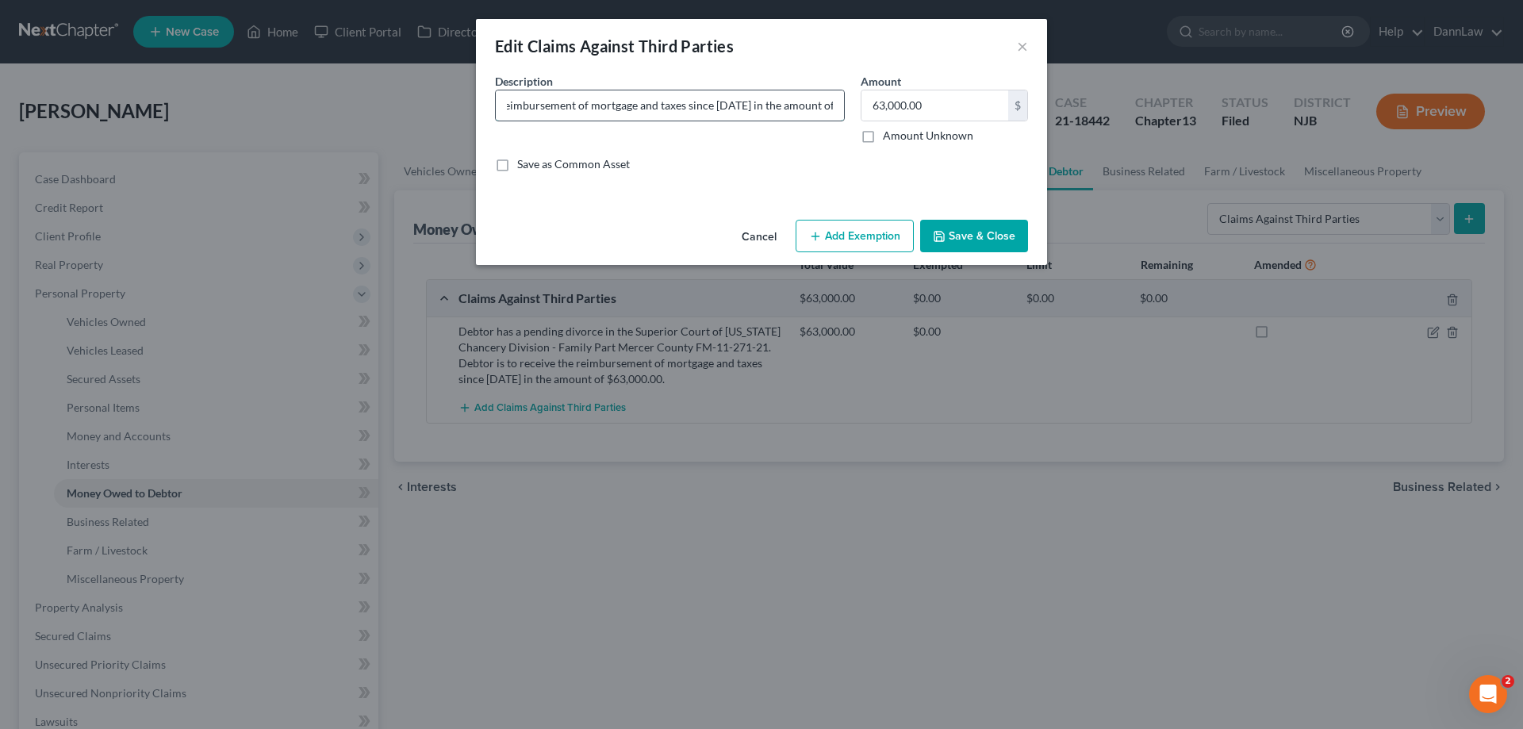
scroll to position [0, 839]
click at [674, 105] on input "Debtor has a pending divorce in the Superior Court of New Jersey Chancery Divis…" at bounding box center [670, 105] width 348 height 30
drag, startPoint x: 492, startPoint y: 103, endPoint x: 378, endPoint y: 106, distance: 114.3
click at [373, 104] on div "Edit Claims Against Third Parties × An exemption set must first be selected fro…" at bounding box center [761, 364] width 1523 height 729
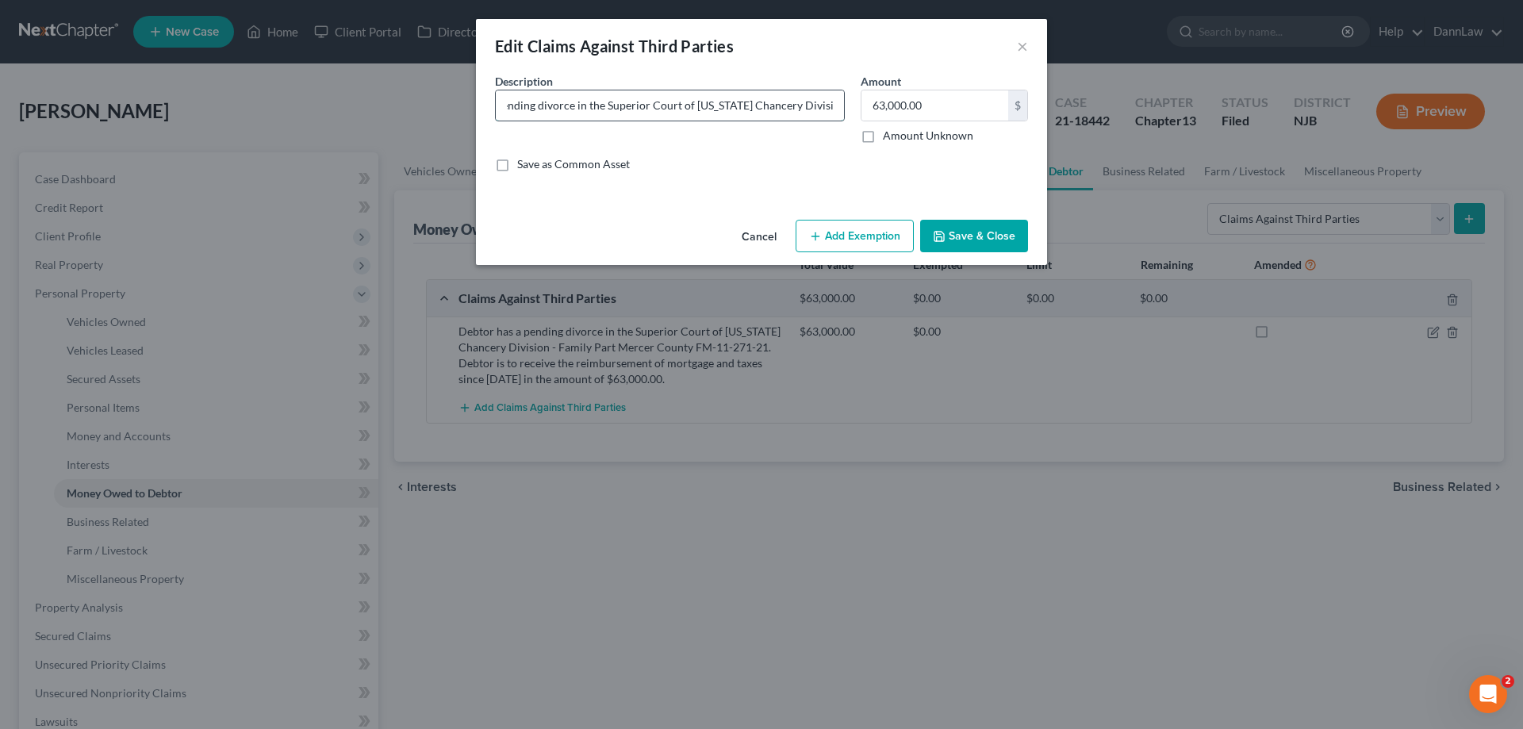
click at [613, 104] on input "Debtor has a pending divorce in the Superior Court of New Jersey Chancery Divis…" at bounding box center [670, 105] width 348 height 30
click at [962, 243] on button "Save & Close" at bounding box center [974, 236] width 108 height 33
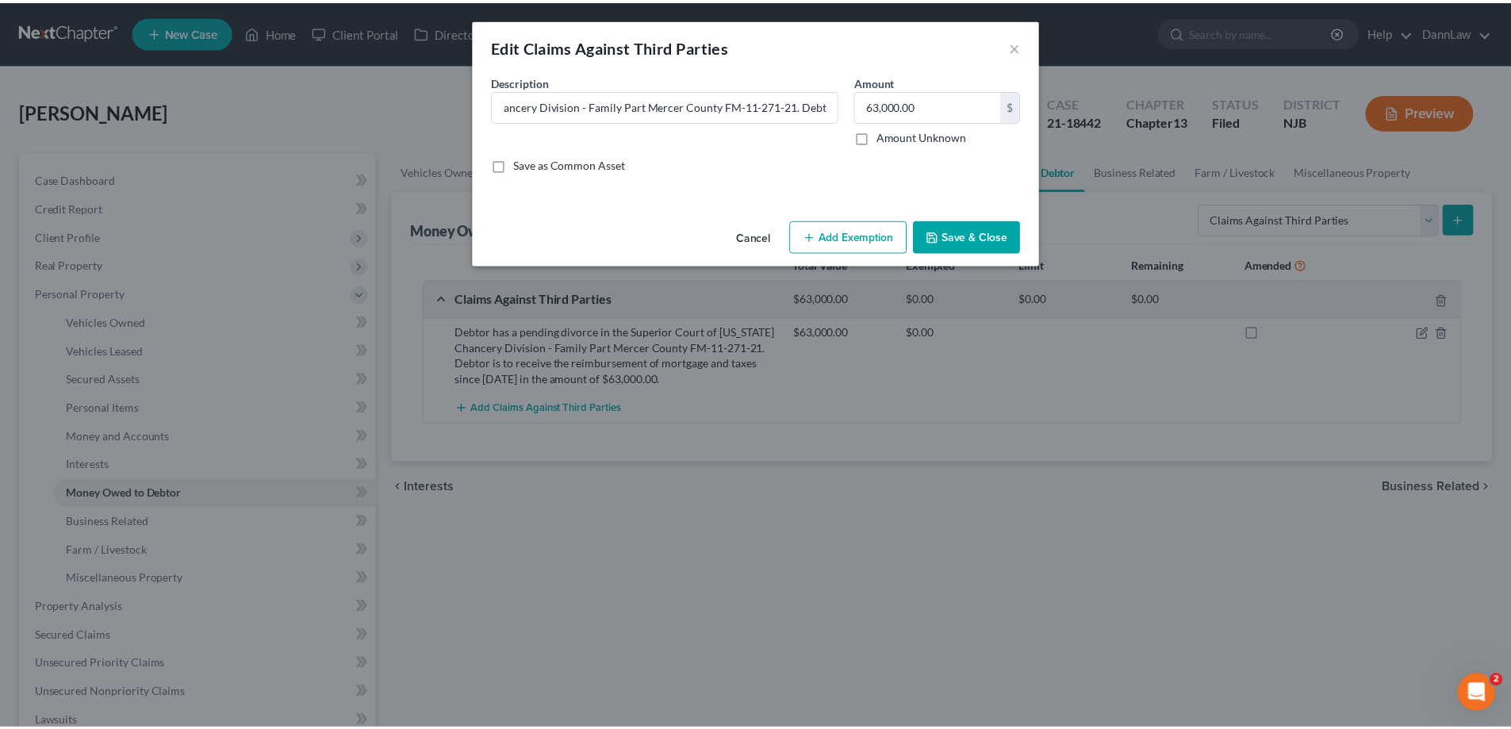
scroll to position [0, 0]
